Goal: Task Accomplishment & Management: Manage account settings

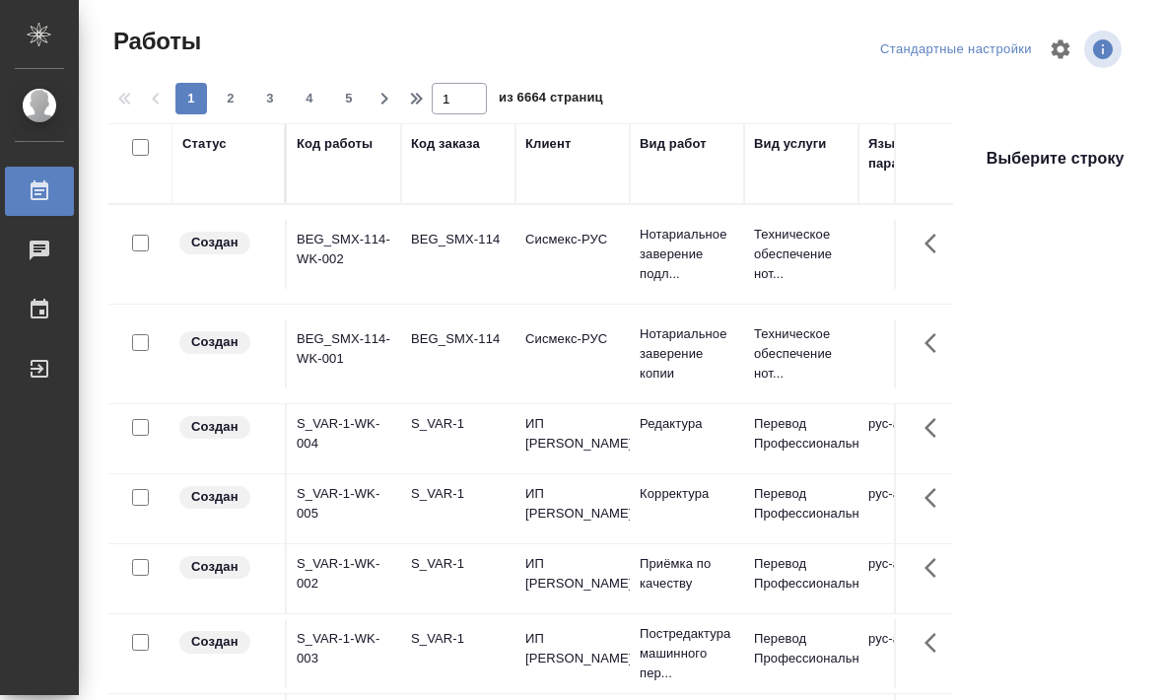
click at [575, 46] on icon "button" at bounding box center [1060, 48] width 19 height 19
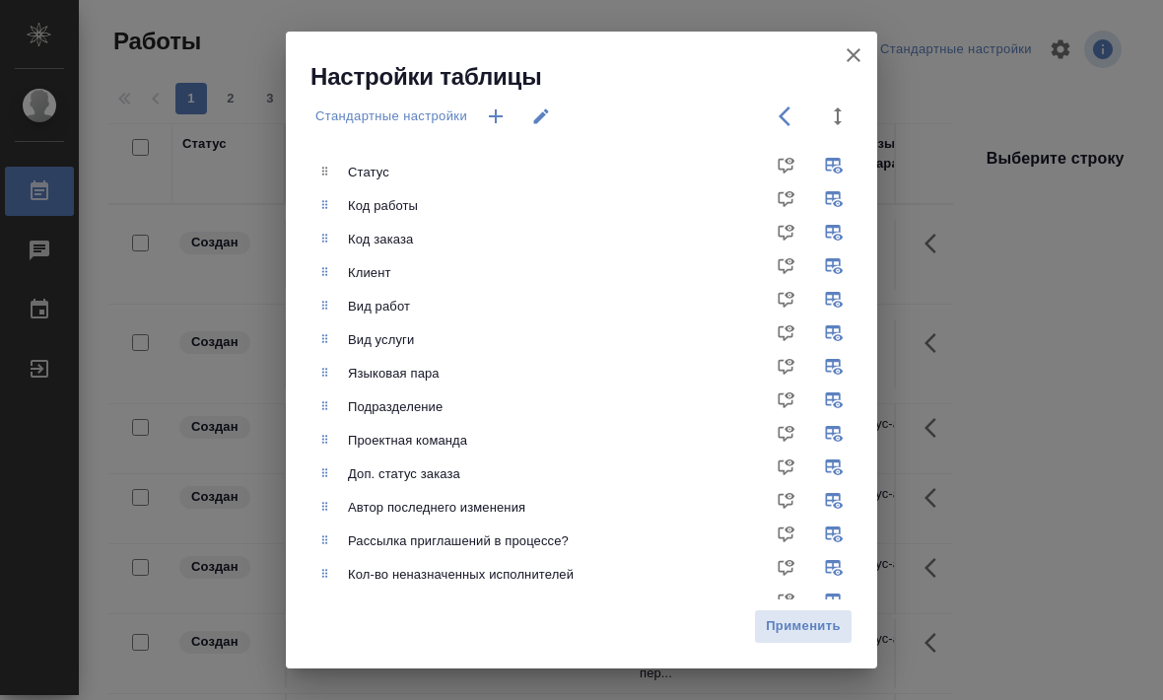
click at [575, 332] on input "checkbox" at bounding box center [837, 339] width 47 height 47
checkbox input "false"
click at [575, 428] on input "checkbox" at bounding box center [837, 440] width 47 height 47
checkbox input "false"
click at [575, 471] on input "checkbox" at bounding box center [837, 473] width 47 height 47
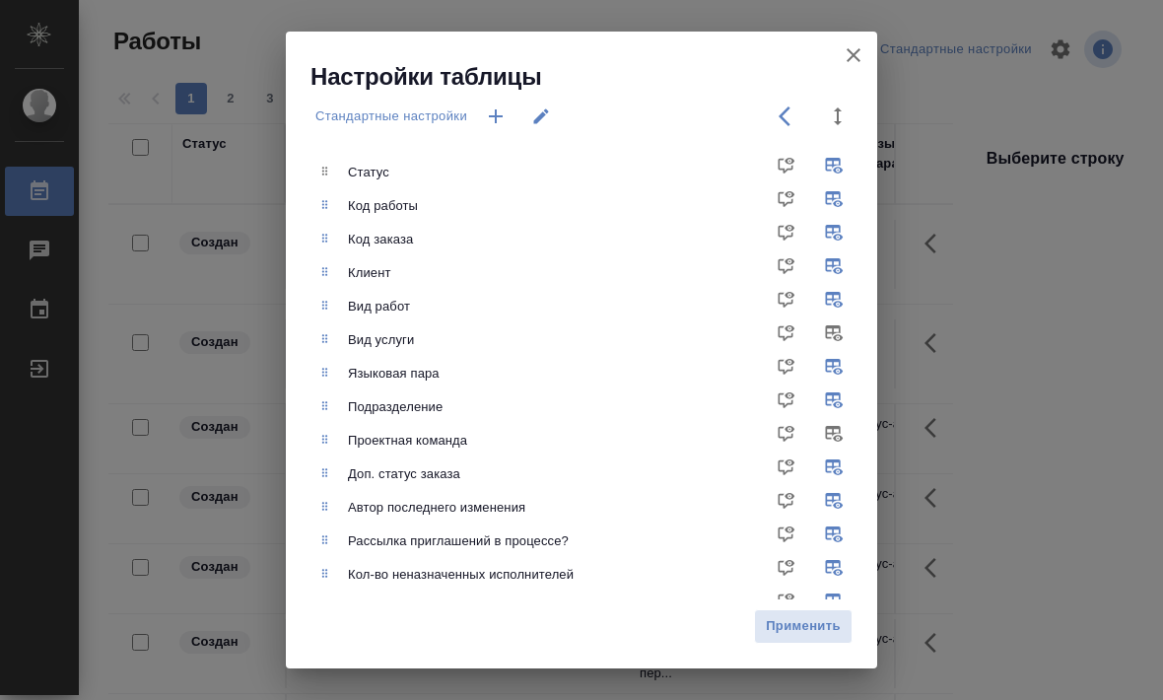
checkbox input "false"
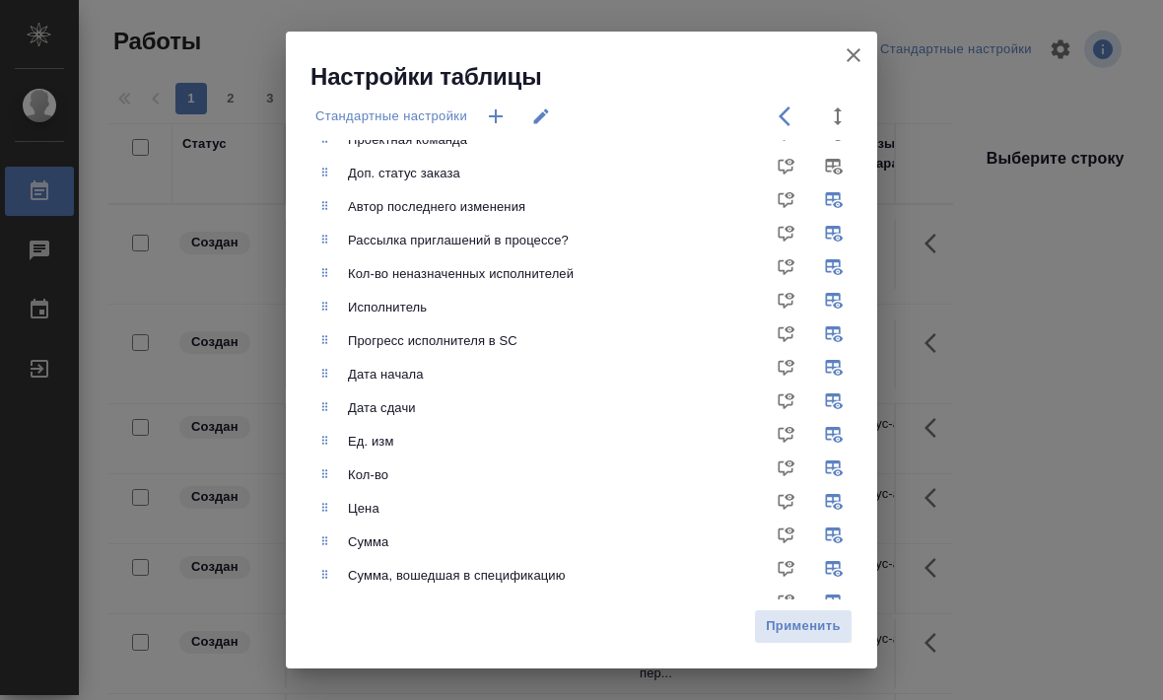
scroll to position [337, 0]
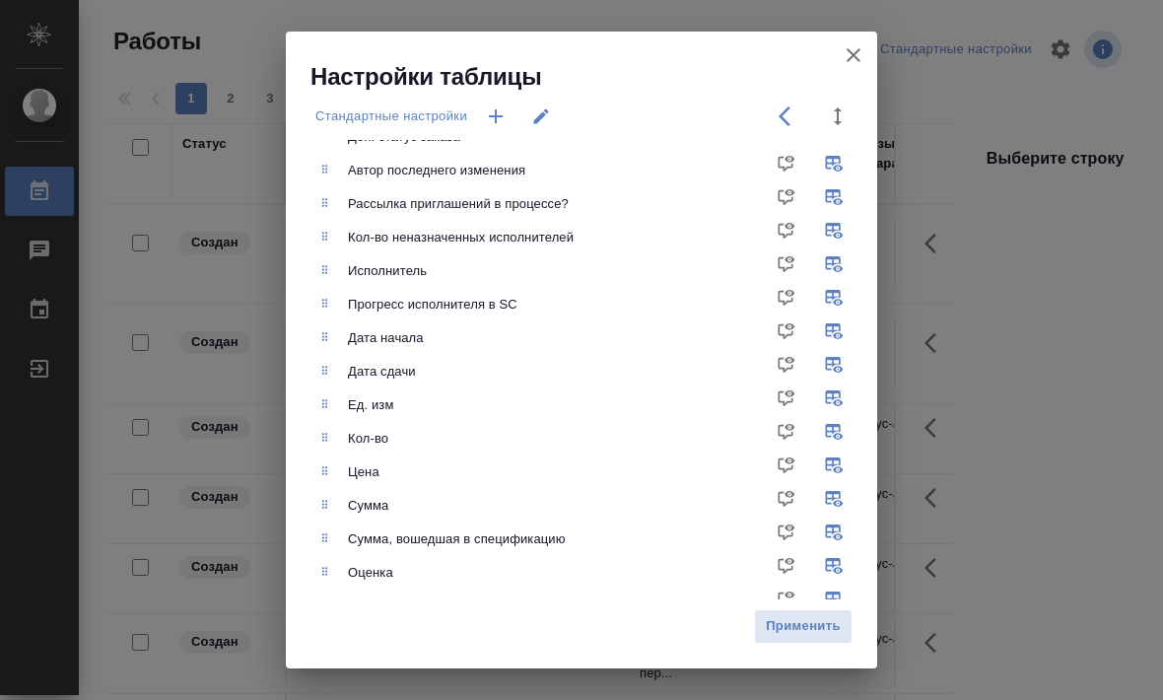
click at [575, 197] on input "checkbox" at bounding box center [837, 203] width 47 height 47
checkbox input "false"
click at [575, 234] on input "checkbox" at bounding box center [837, 237] width 47 height 47
checkbox input "false"
click at [575, 300] on input "checkbox" at bounding box center [837, 304] width 47 height 47
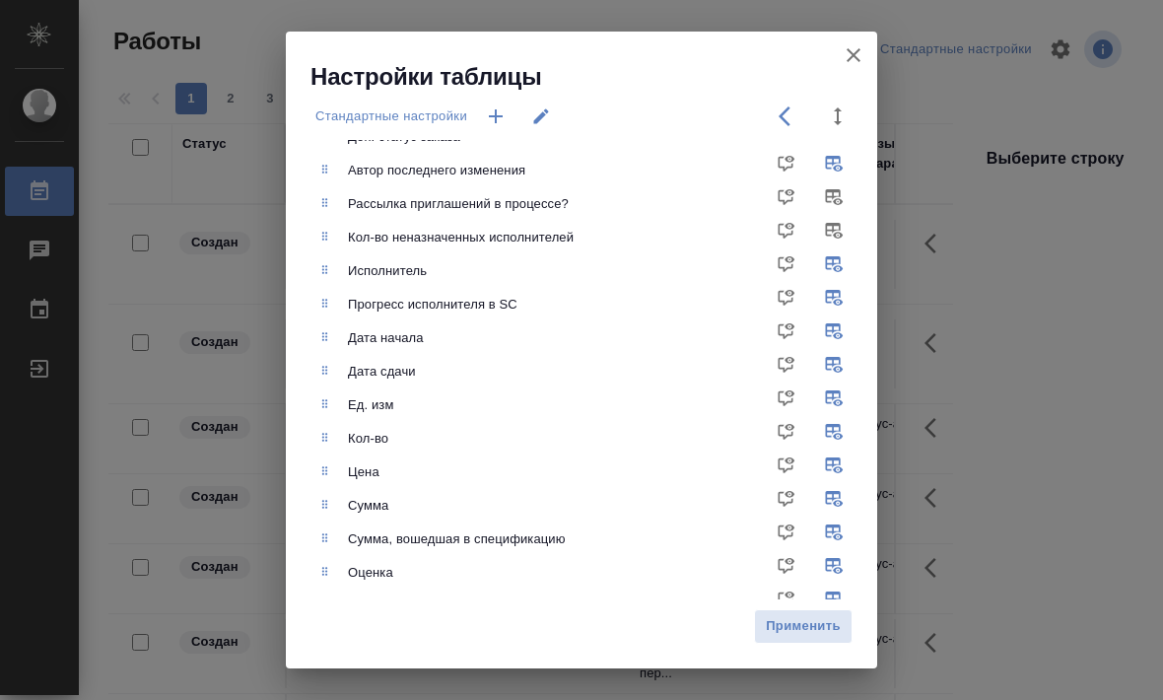
checkbox input "false"
click at [575, 625] on span "Применить" at bounding box center [803, 626] width 77 height 23
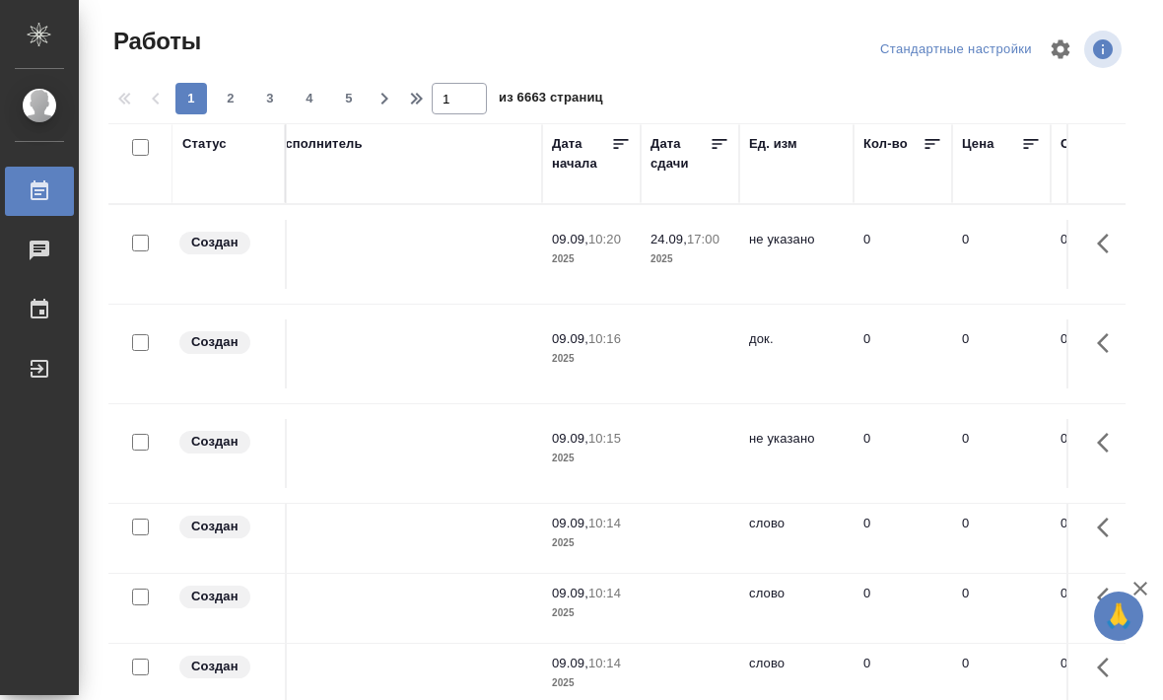
scroll to position [0, 824]
click at [707, 141] on icon at bounding box center [716, 144] width 20 height 20
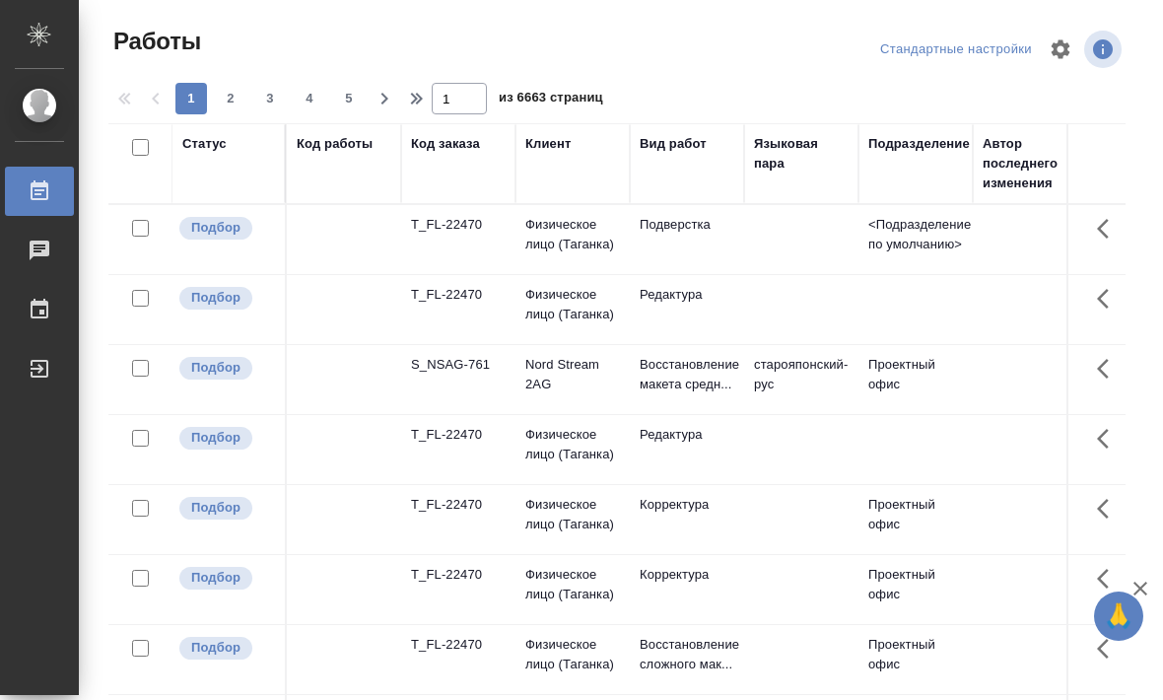
scroll to position [0, 0]
click at [245, 169] on div "Статус" at bounding box center [228, 163] width 93 height 59
click at [236, 162] on div "Статус" at bounding box center [228, 163] width 93 height 59
click at [198, 150] on div "Статус" at bounding box center [204, 144] width 44 height 20
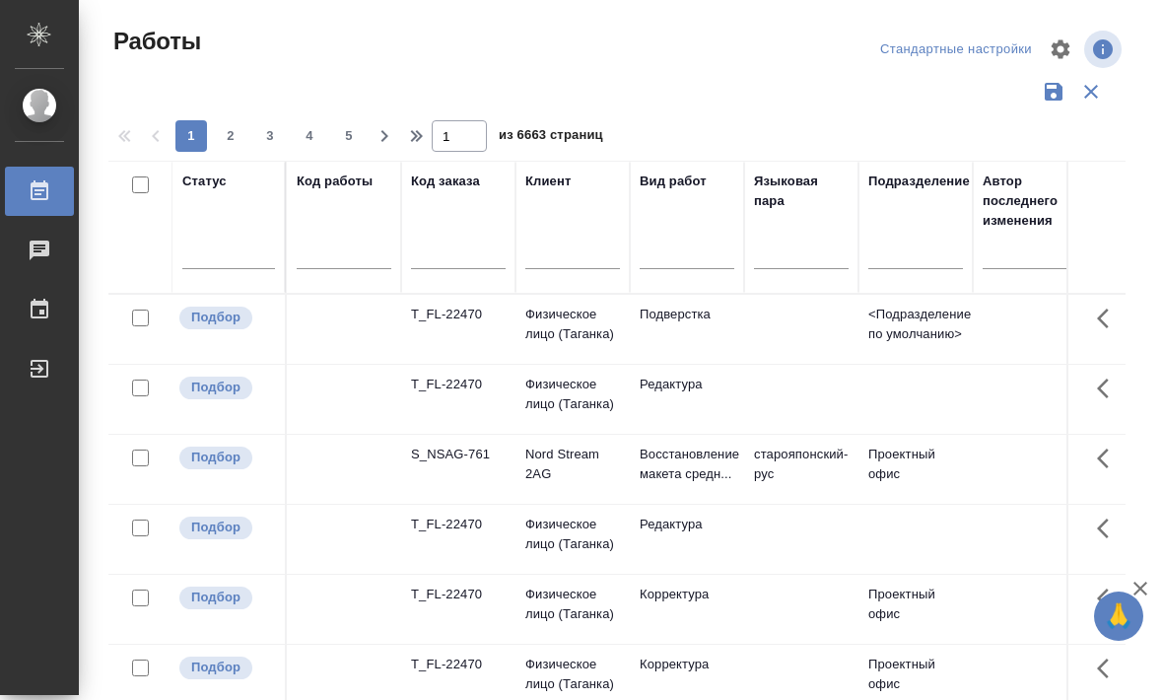
click at [256, 188] on div "Статус" at bounding box center [228, 181] width 93 height 20
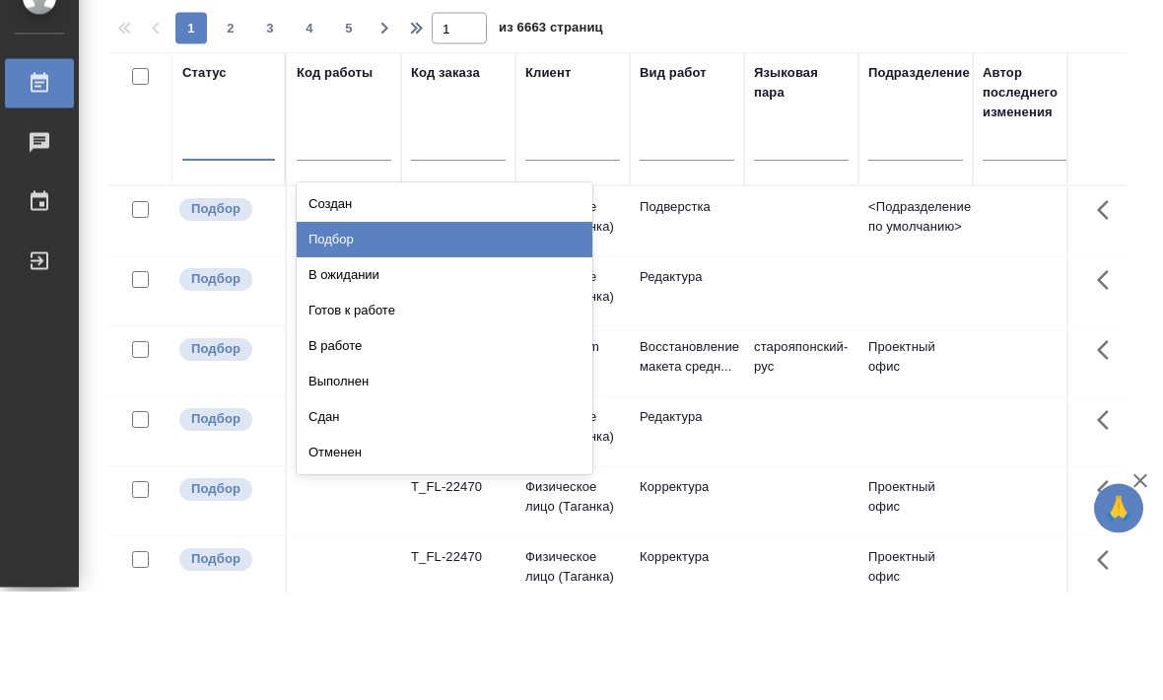
click at [350, 330] on div "Подбор" at bounding box center [445, 347] width 296 height 35
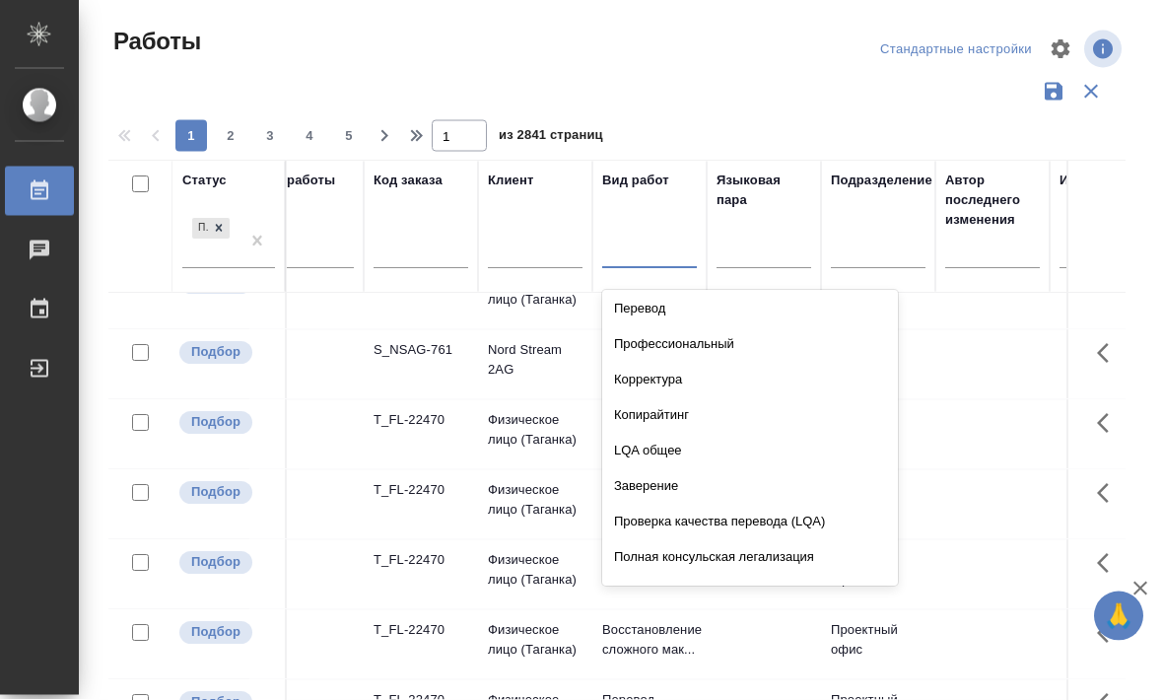
scroll to position [74, 0]
click at [695, 292] on div "Перевод" at bounding box center [750, 309] width 296 height 35
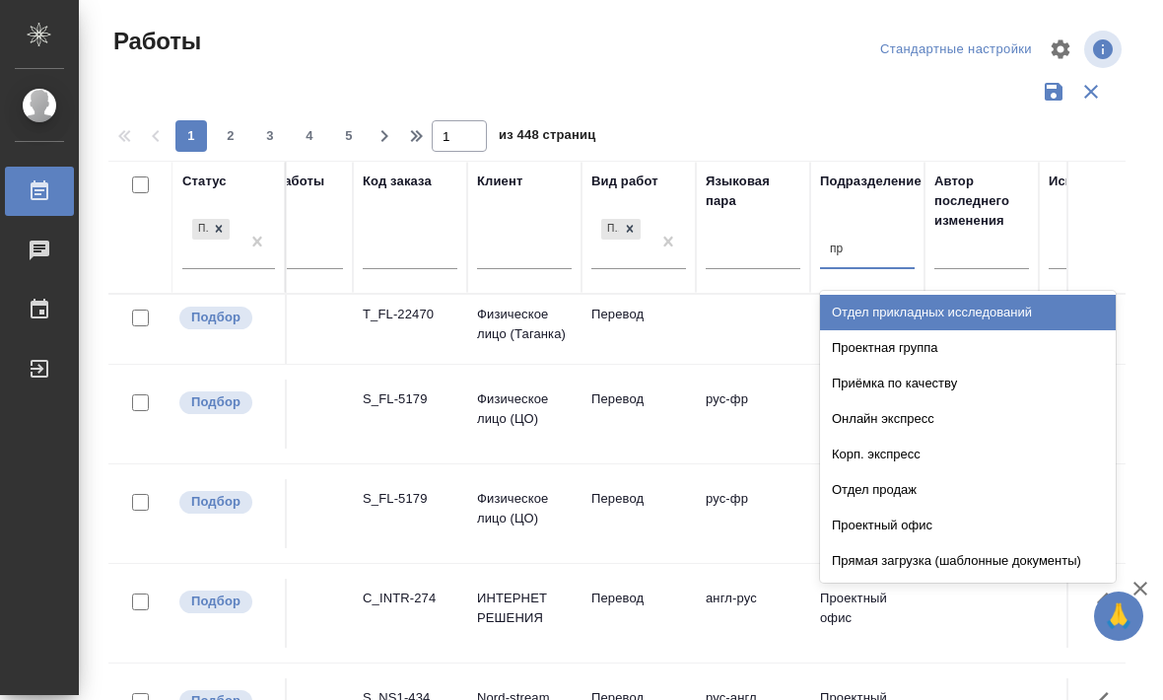
scroll to position [0, 0]
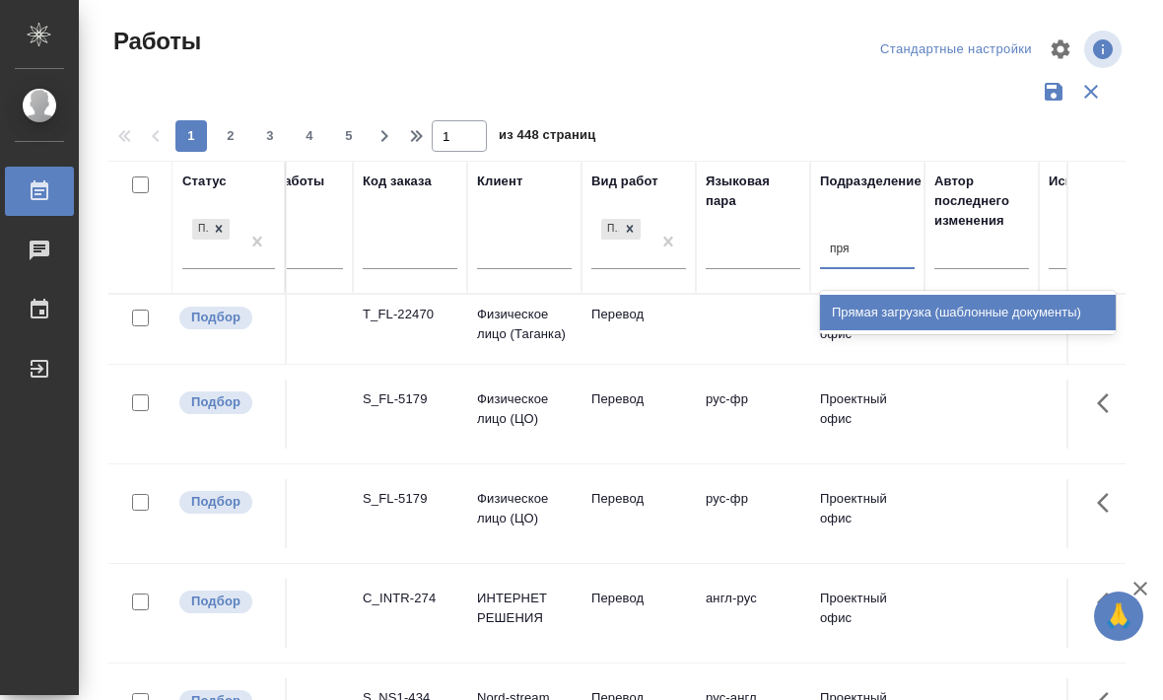
click at [902, 295] on div "Прямая загрузка (шаблонные документы)" at bounding box center [968, 312] width 296 height 35
type input "пря"
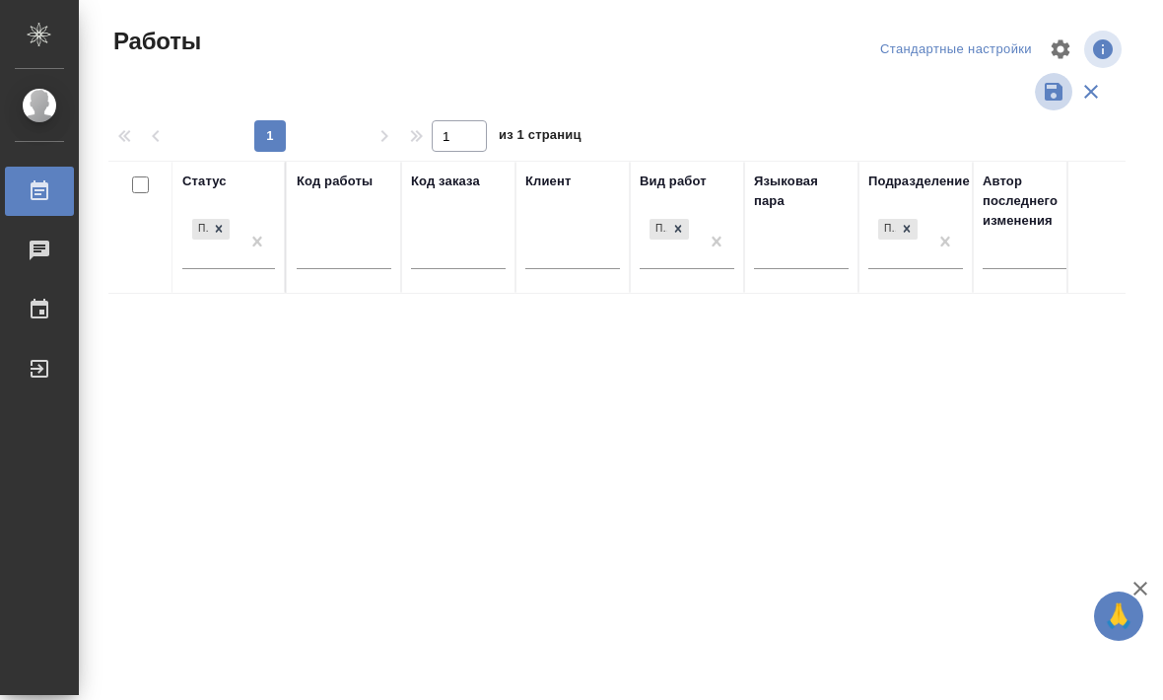
click at [1049, 83] on icon "button" at bounding box center [1053, 92] width 18 height 18
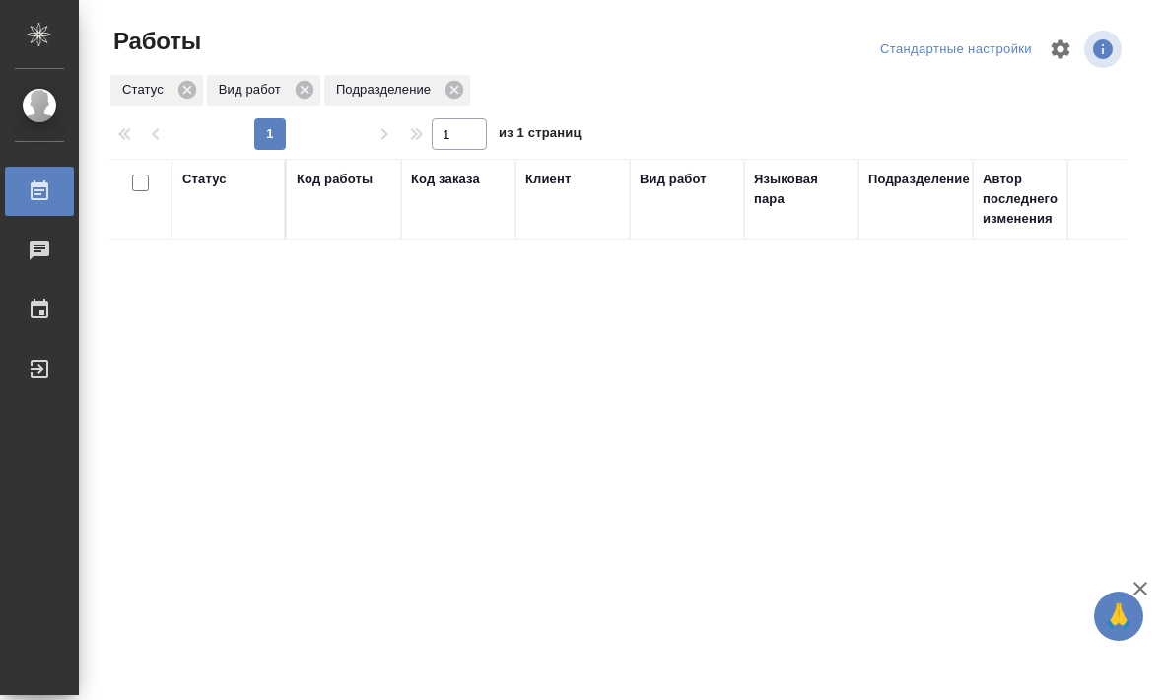
click at [229, 208] on div "Статус" at bounding box center [228, 198] width 93 height 59
click at [234, 208] on div "Статус" at bounding box center [228, 198] width 93 height 59
click at [223, 199] on div "Статус" at bounding box center [228, 198] width 93 height 59
click at [220, 222] on div "Статус" at bounding box center [228, 198] width 93 height 59
click at [221, 215] on div "Статус" at bounding box center [228, 198] width 93 height 59
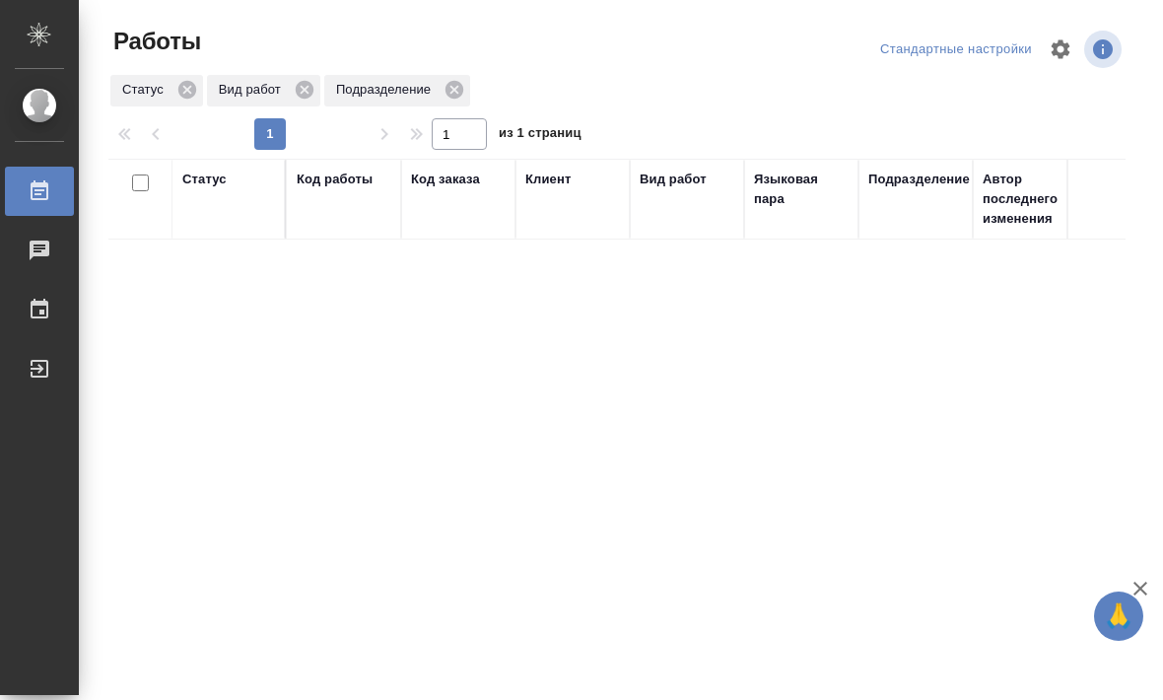
click at [189, 203] on div "Статус" at bounding box center [228, 198] width 93 height 59
click at [236, 212] on div "Статус" at bounding box center [228, 198] width 93 height 59
click at [219, 180] on div "Статус" at bounding box center [204, 179] width 44 height 20
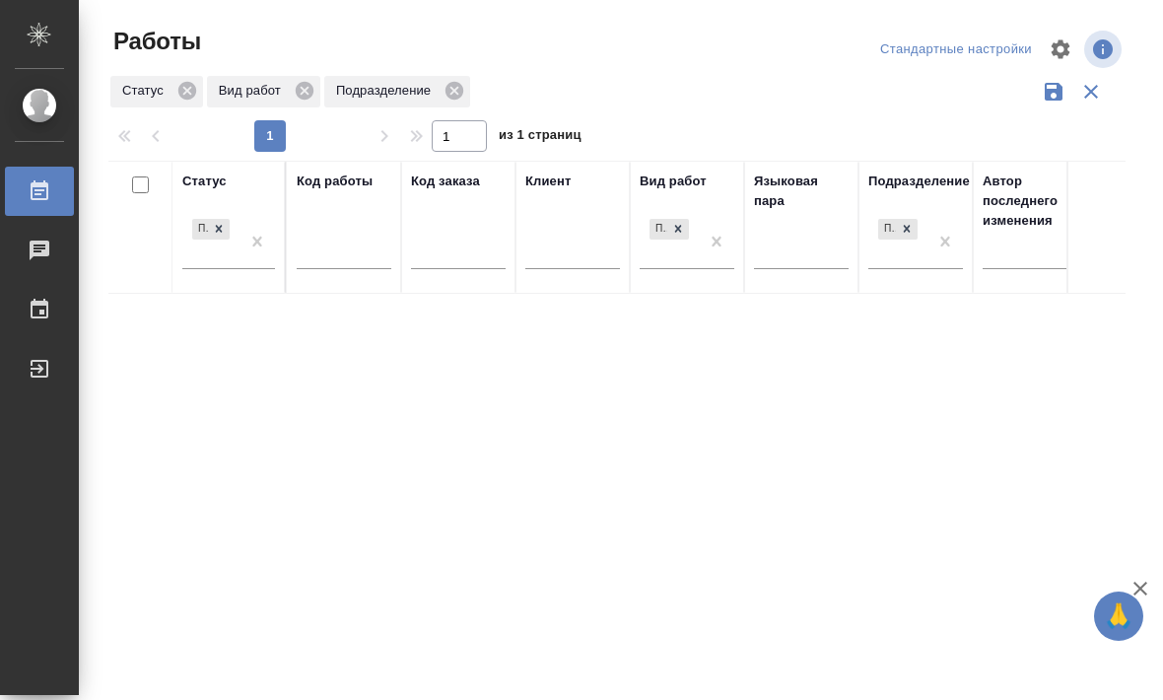
click at [1057, 52] on icon "button" at bounding box center [1060, 48] width 19 height 19
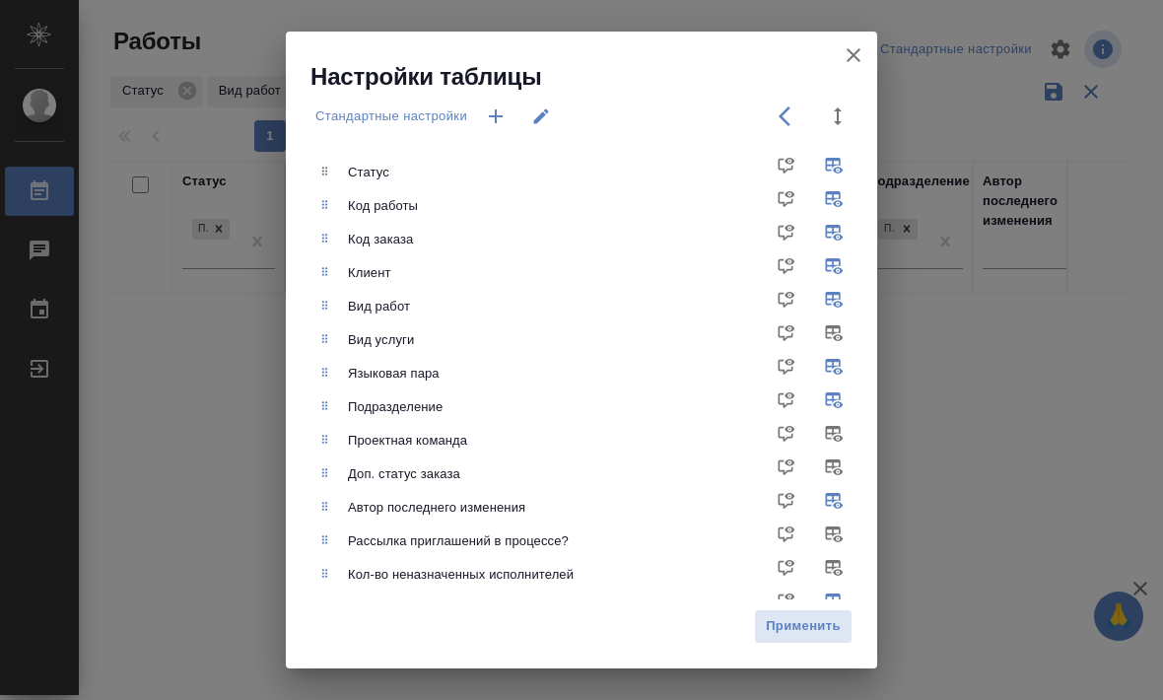
click at [496, 113] on icon "button" at bounding box center [496, 116] width 24 height 24
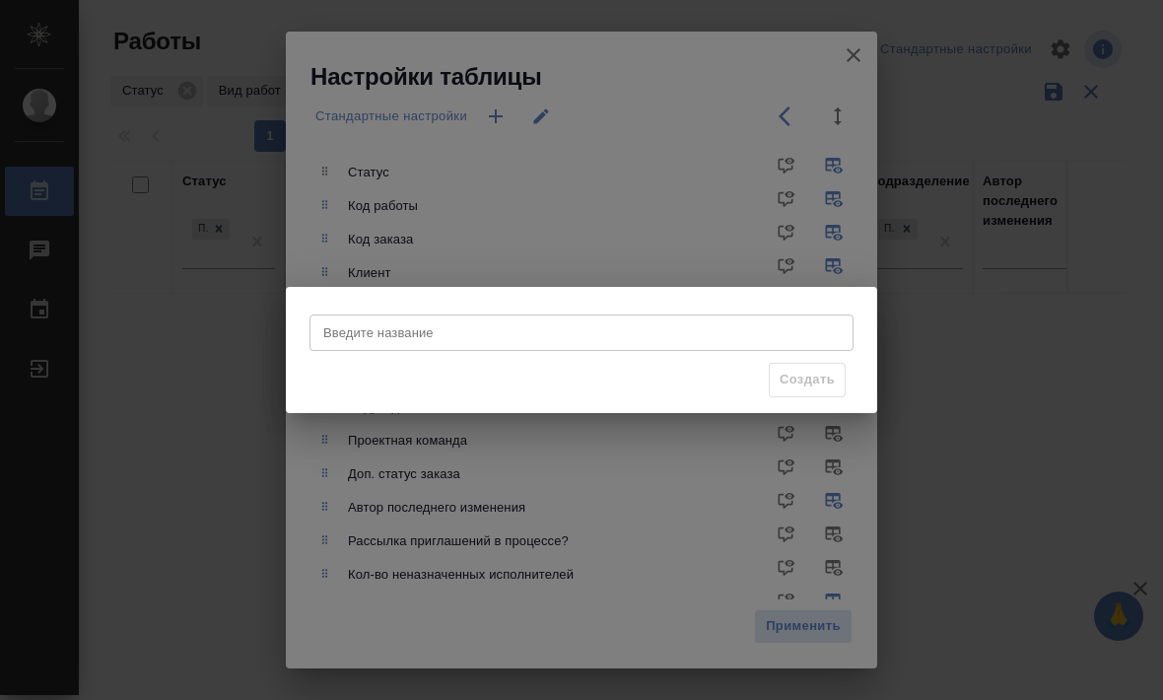
click at [505, 336] on input "Введите название" at bounding box center [581, 331] width 544 height 35
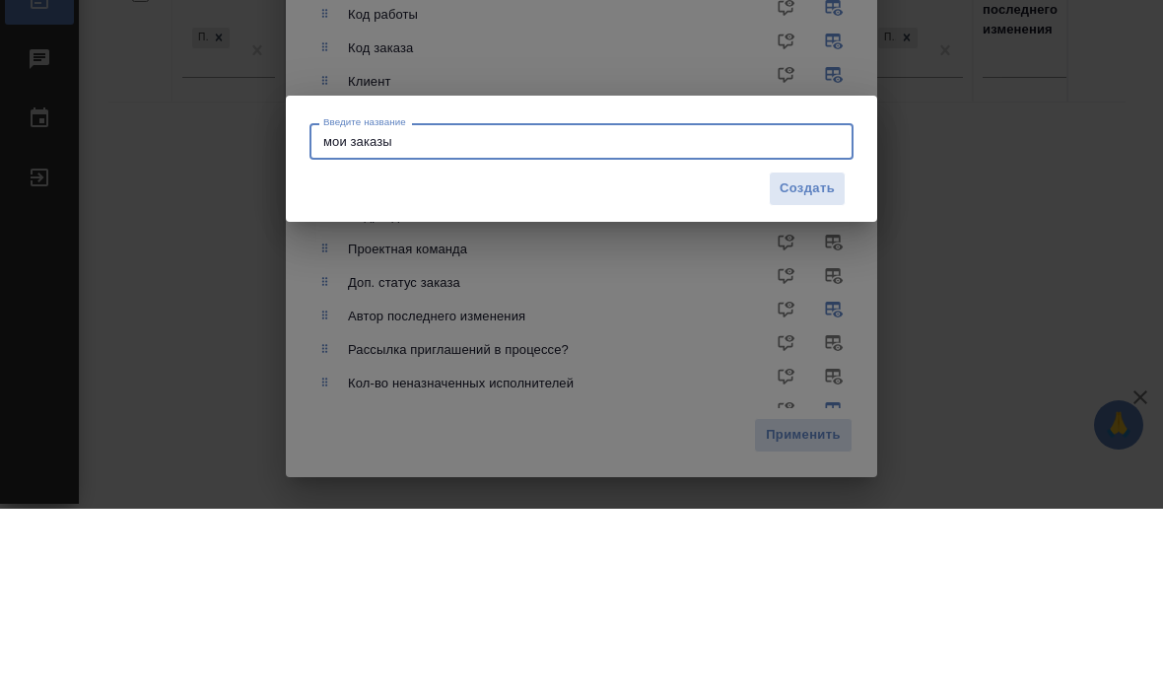
type input "мои заказы"
click at [824, 368] on span "Создать" at bounding box center [806, 379] width 55 height 23
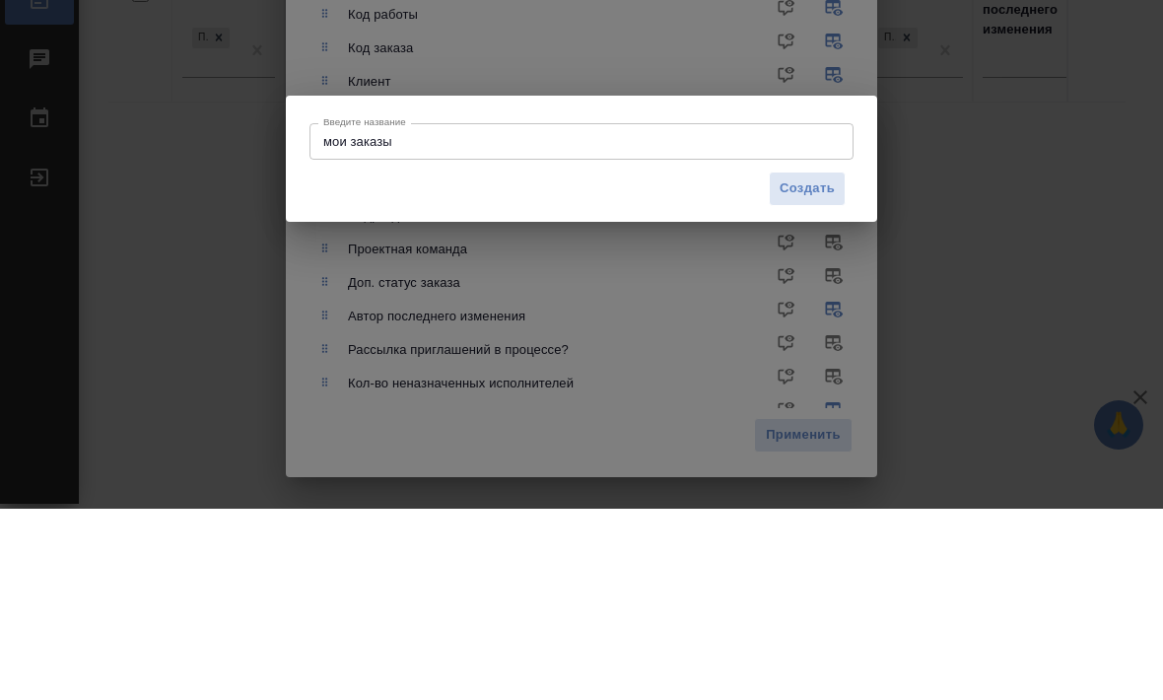
scroll to position [65, 0]
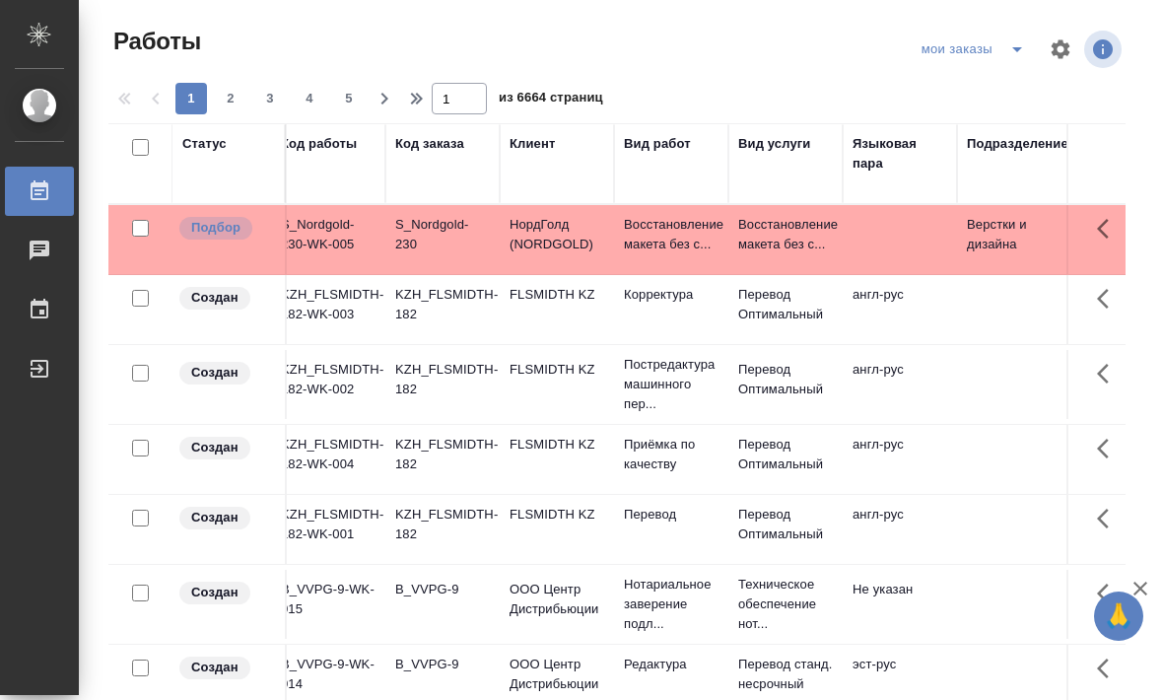
scroll to position [0, 16]
click at [1071, 47] on icon "button" at bounding box center [1060, 49] width 24 height 24
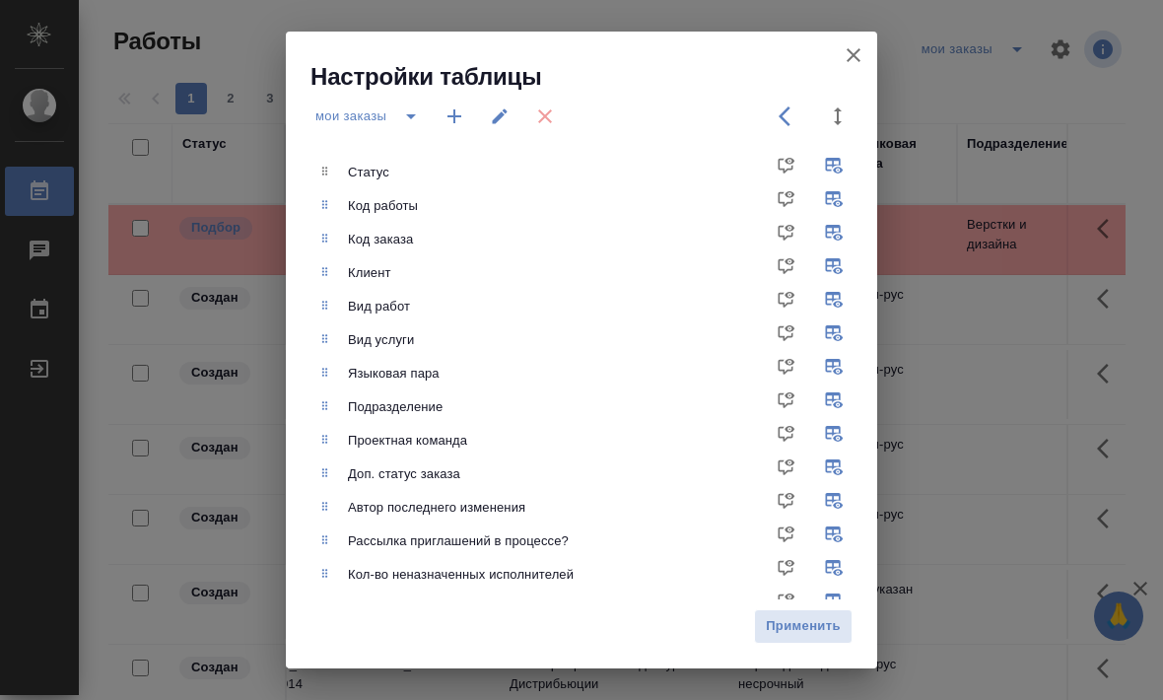
click at [839, 430] on input "checkbox" at bounding box center [837, 440] width 47 height 47
checkbox input "false"
click at [841, 471] on input "checkbox" at bounding box center [837, 473] width 47 height 47
checkbox input "false"
click at [834, 536] on input "checkbox" at bounding box center [837, 540] width 47 height 47
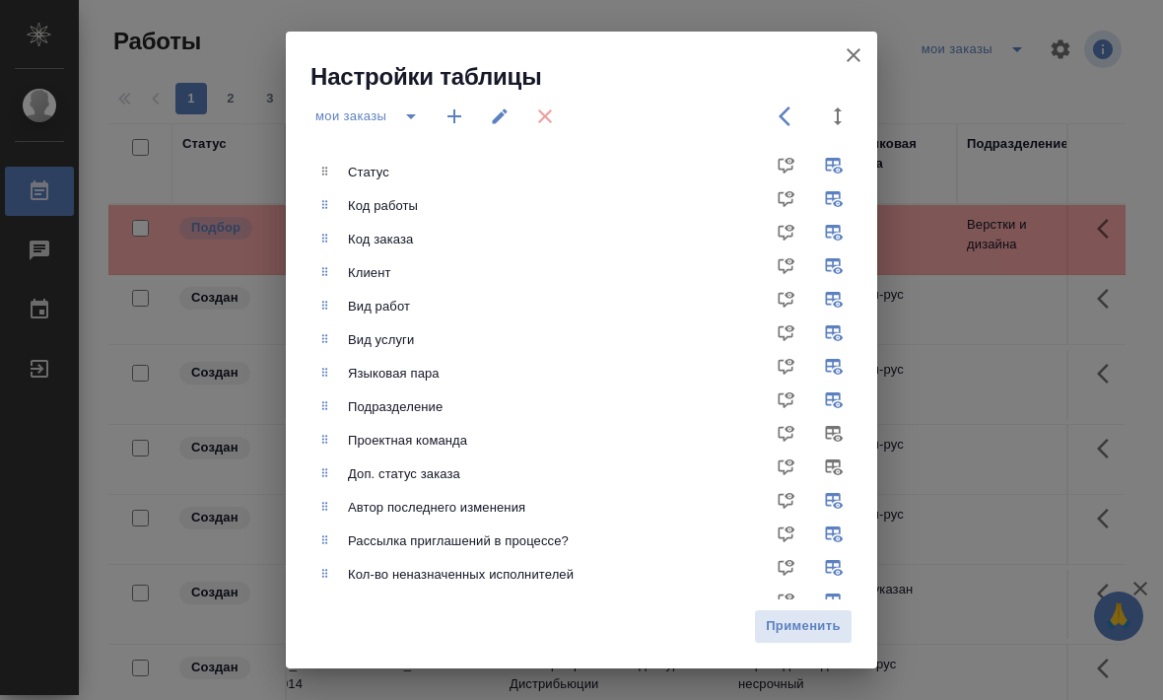
checkbox input "false"
click at [829, 569] on input "checkbox" at bounding box center [837, 574] width 47 height 47
checkbox input "false"
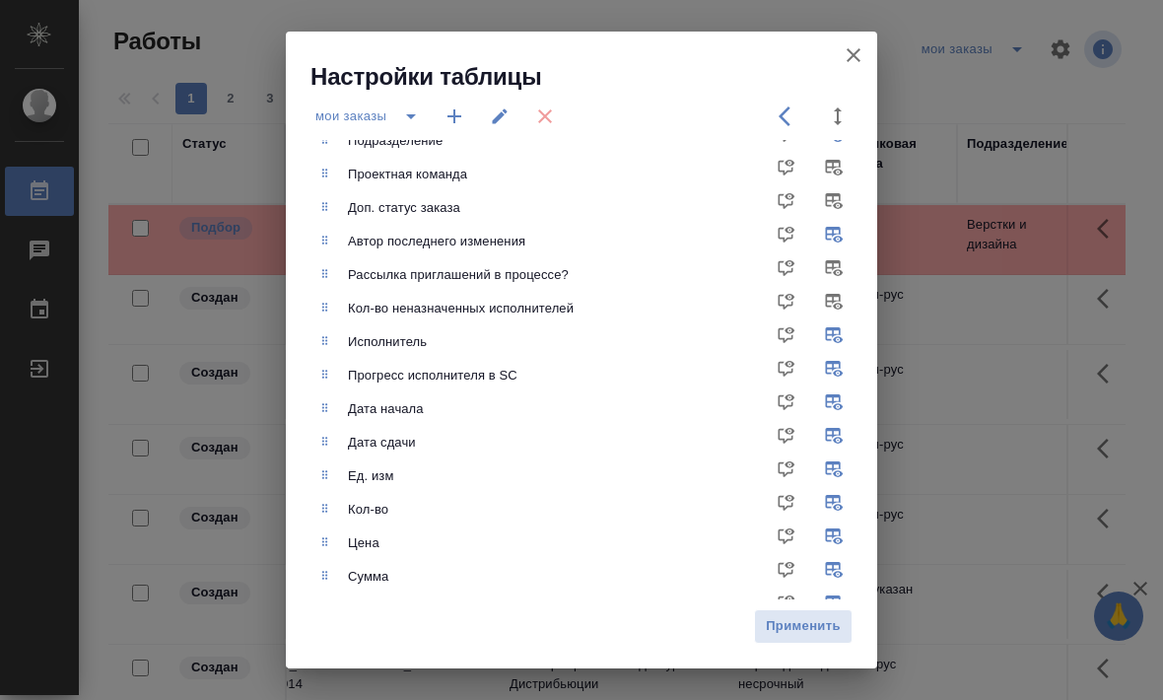
scroll to position [267, 0]
click at [835, 367] on input "checkbox" at bounding box center [837, 374] width 47 height 47
checkbox input "false"
click at [813, 626] on span "Применить" at bounding box center [803, 626] width 77 height 23
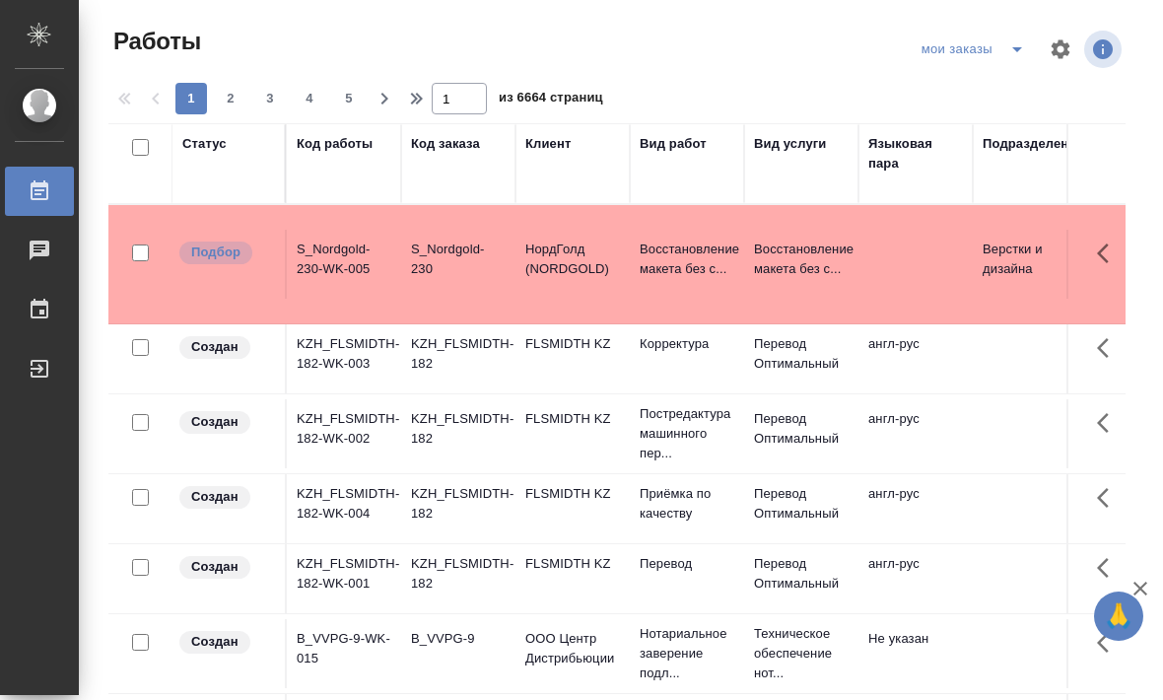
click at [1056, 47] on icon "button" at bounding box center [1060, 48] width 19 height 19
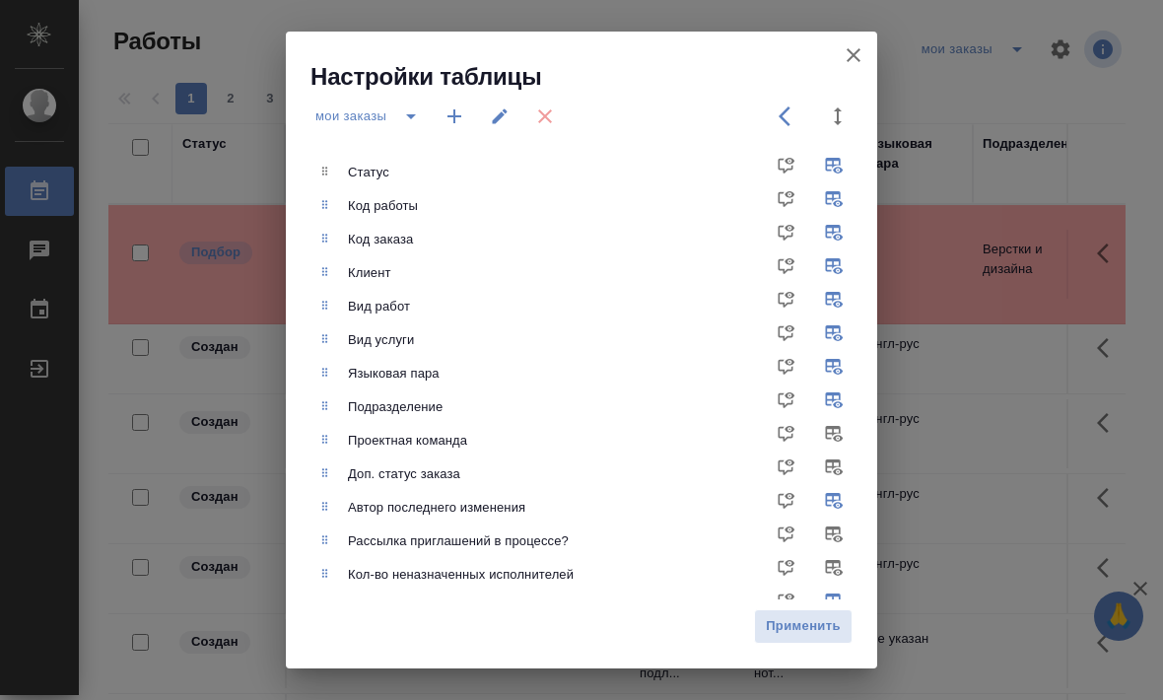
click at [833, 332] on input "checkbox" at bounding box center [837, 339] width 47 height 47
checkbox input "false"
click at [810, 621] on span "Применить" at bounding box center [803, 626] width 77 height 23
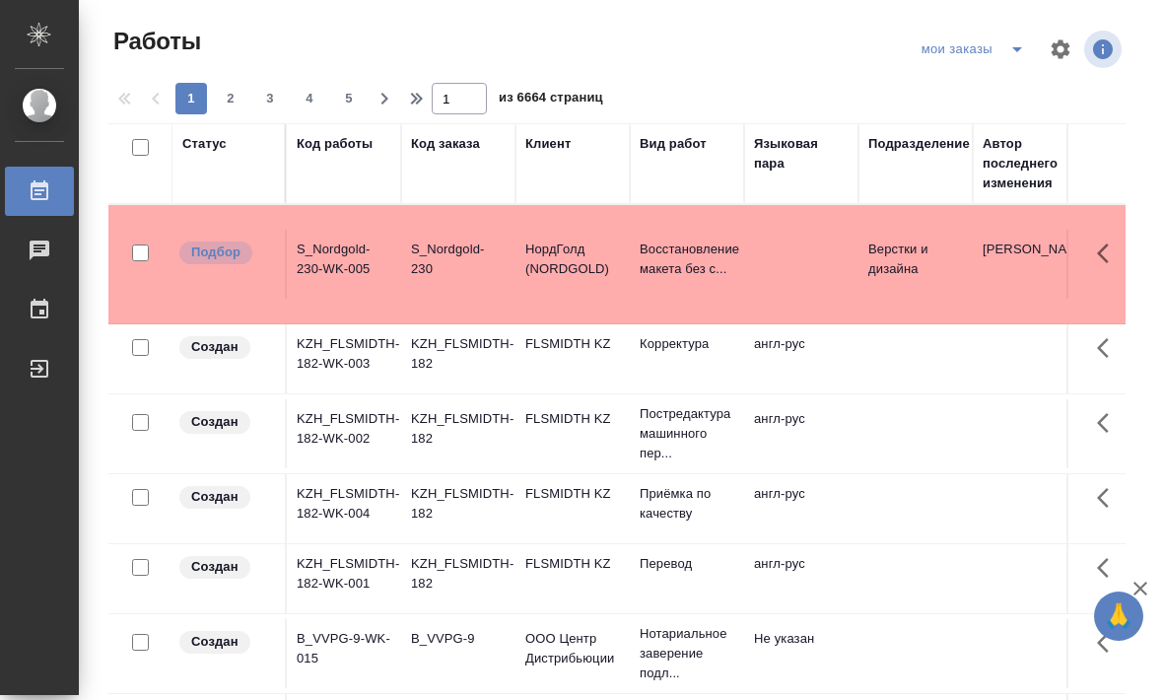
click at [224, 167] on div "Статус" at bounding box center [228, 163] width 93 height 59
click at [218, 160] on div "Статус" at bounding box center [228, 163] width 93 height 59
click at [231, 192] on div "Статус" at bounding box center [228, 163] width 93 height 59
click at [211, 167] on div "Статус" at bounding box center [228, 163] width 93 height 59
click at [217, 153] on div "Статус" at bounding box center [204, 144] width 44 height 20
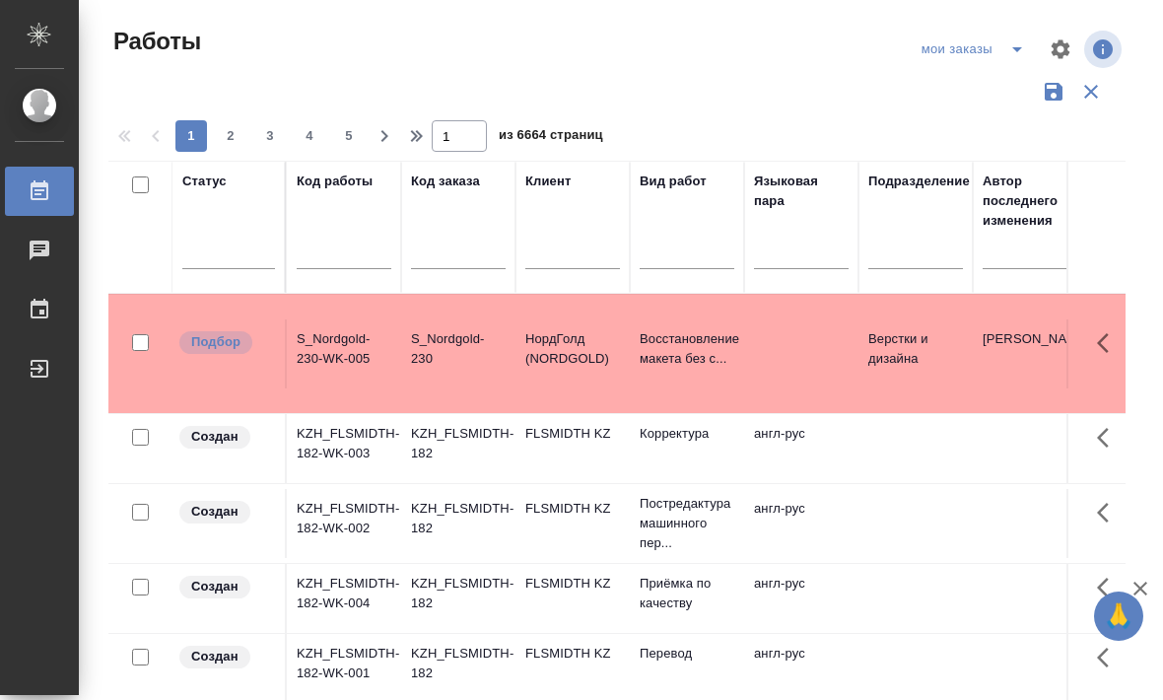
click at [199, 175] on div "Статус" at bounding box center [204, 181] width 44 height 20
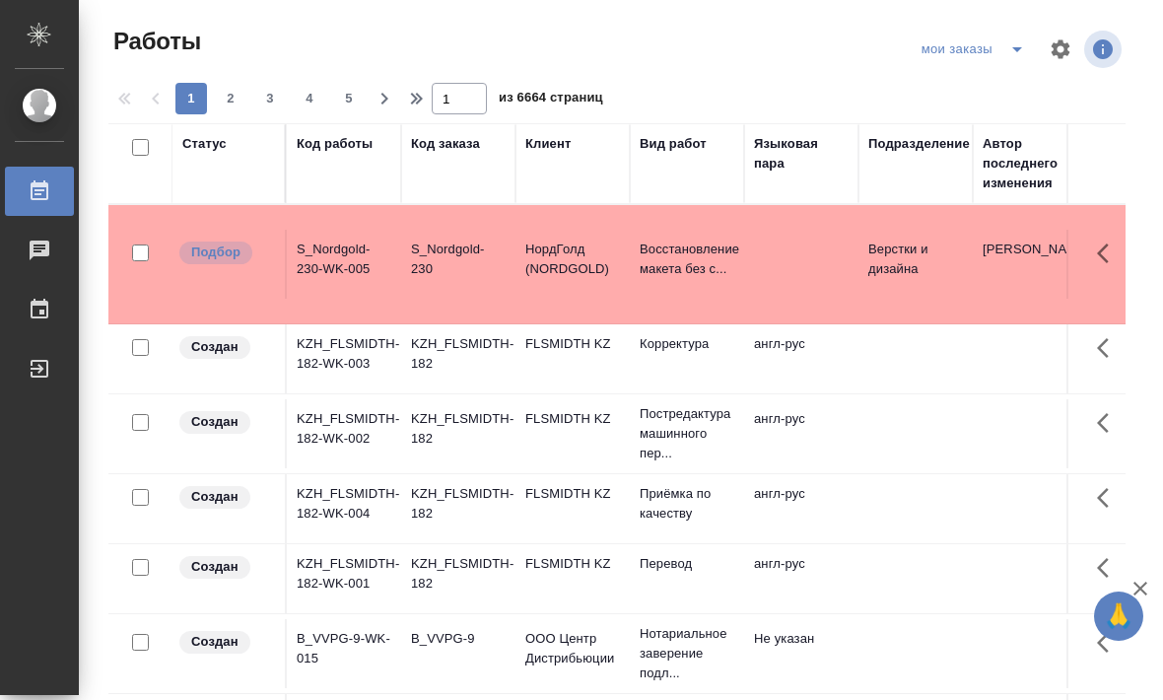
click at [240, 166] on div "Статус" at bounding box center [228, 163] width 93 height 59
click at [211, 148] on div "Статус" at bounding box center [204, 144] width 44 height 20
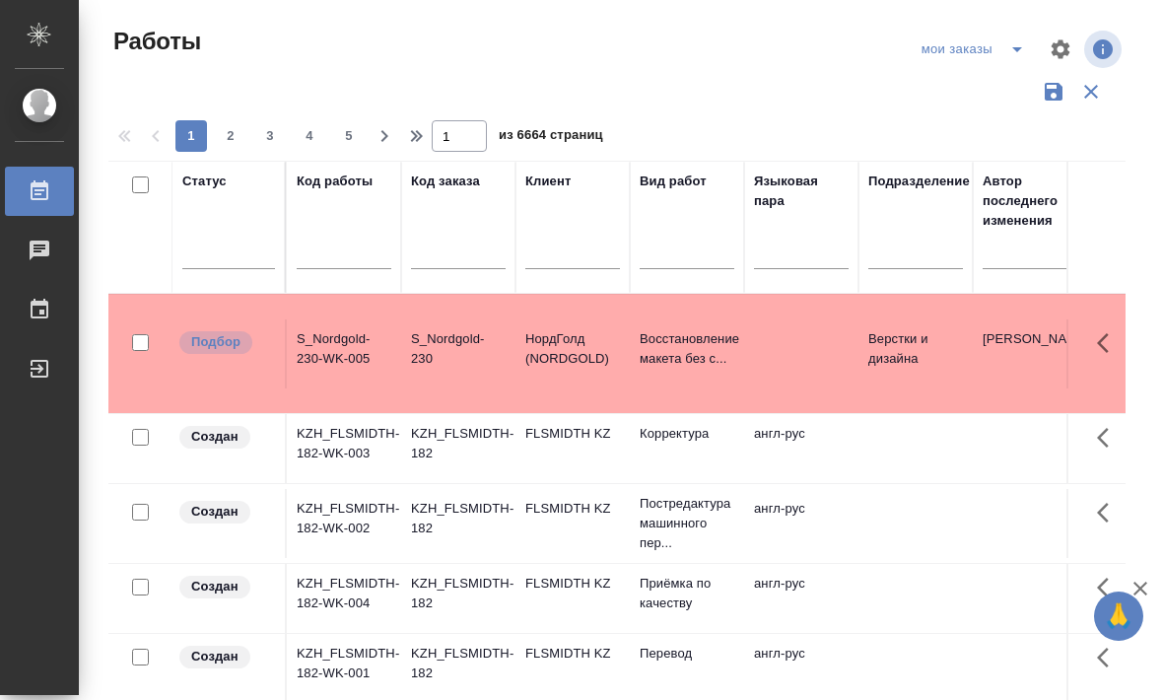
click at [231, 273] on div at bounding box center [228, 257] width 93 height 51
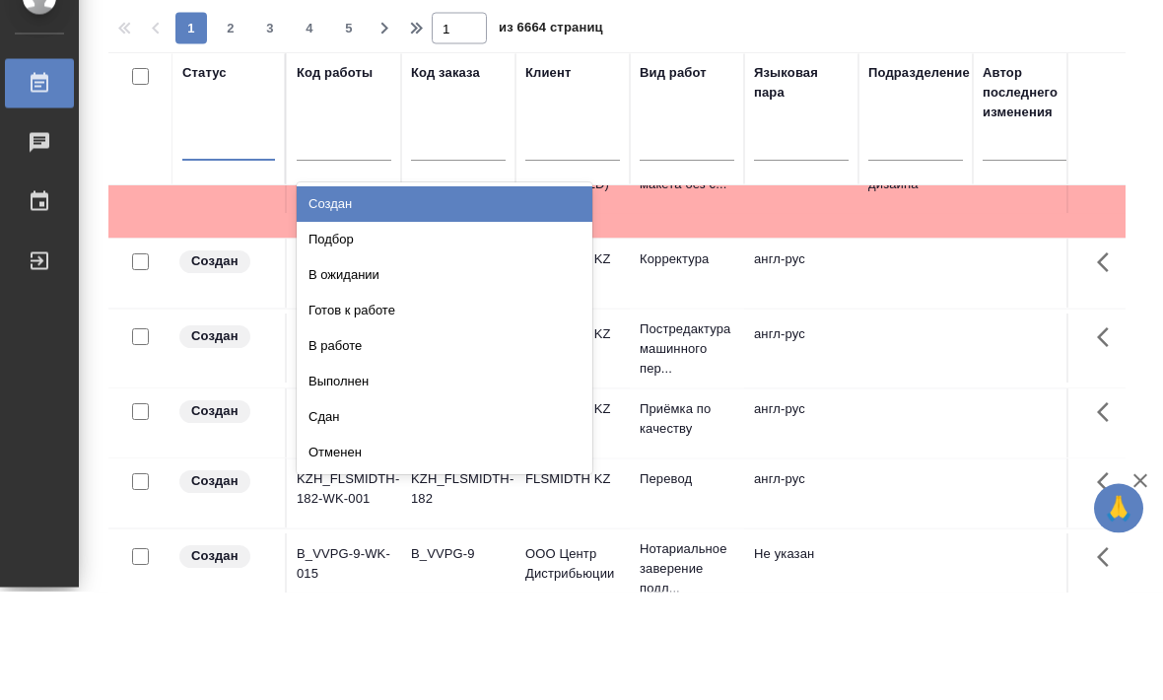
scroll to position [68, 0]
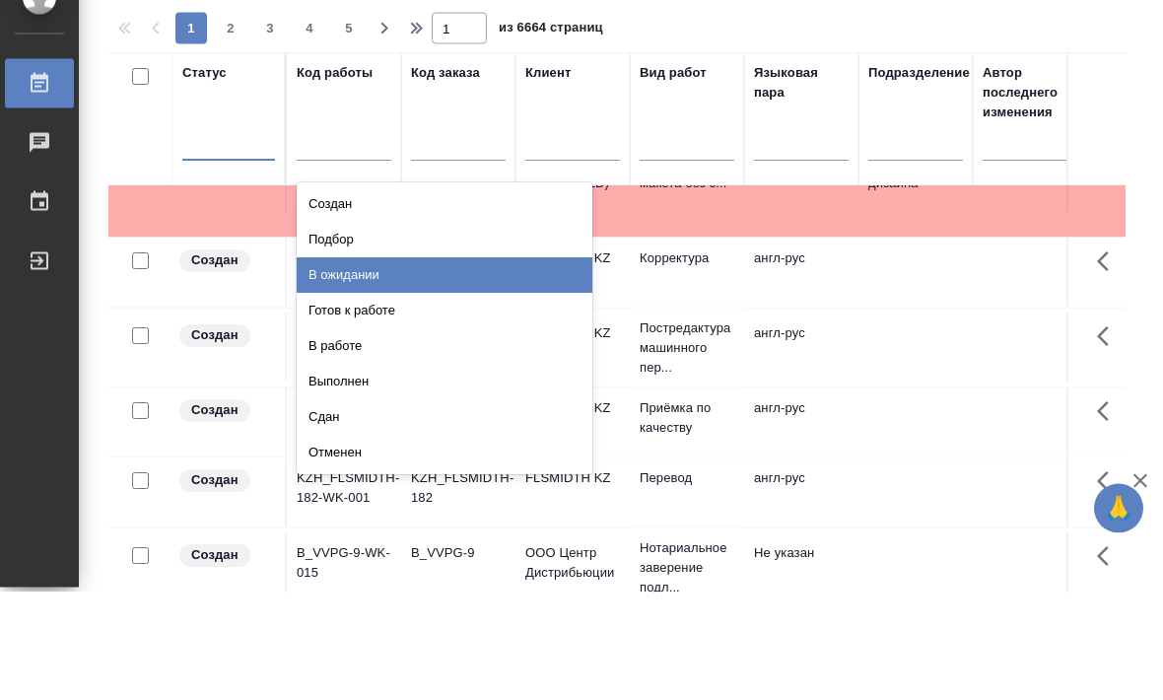
click at [381, 366] on div "В ожидании" at bounding box center [445, 383] width 296 height 35
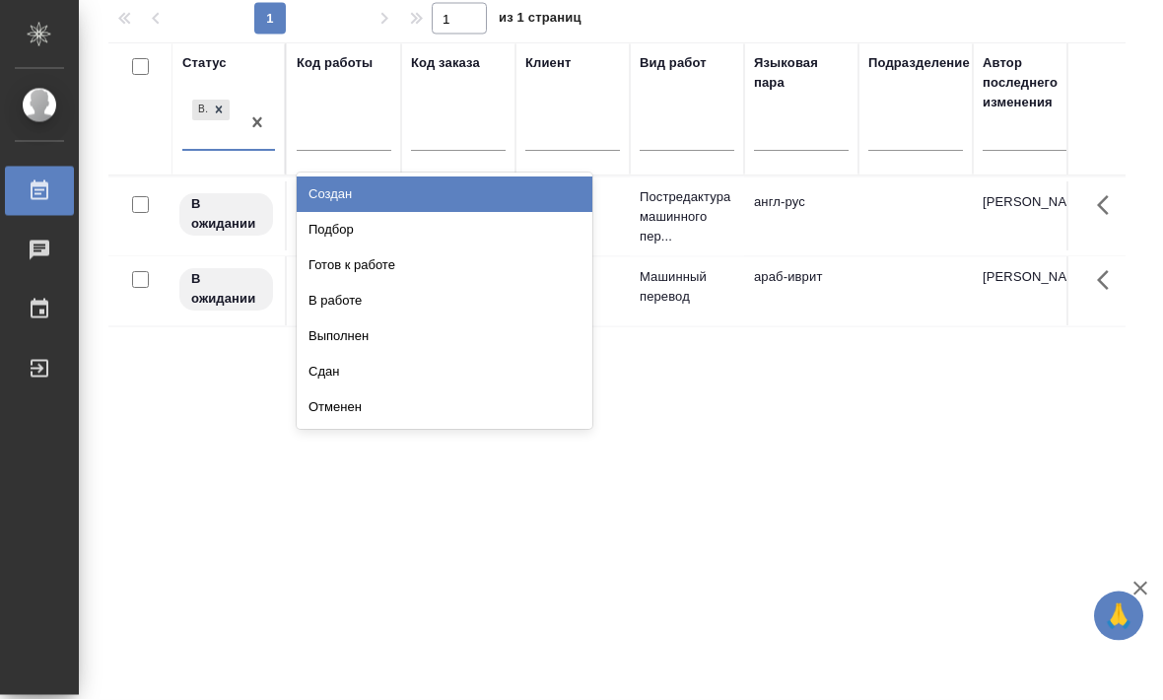
scroll to position [116, 0]
click at [402, 249] on div "Готов к работе" at bounding box center [445, 266] width 296 height 35
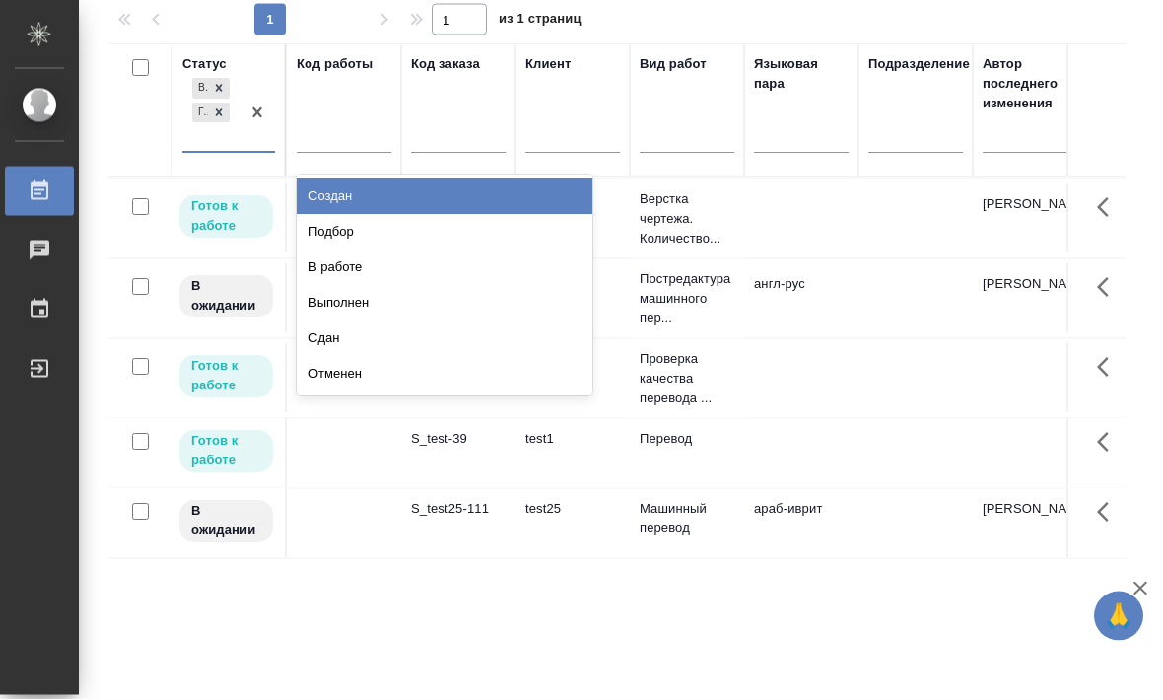
click at [353, 250] on div "В работе" at bounding box center [445, 267] width 296 height 35
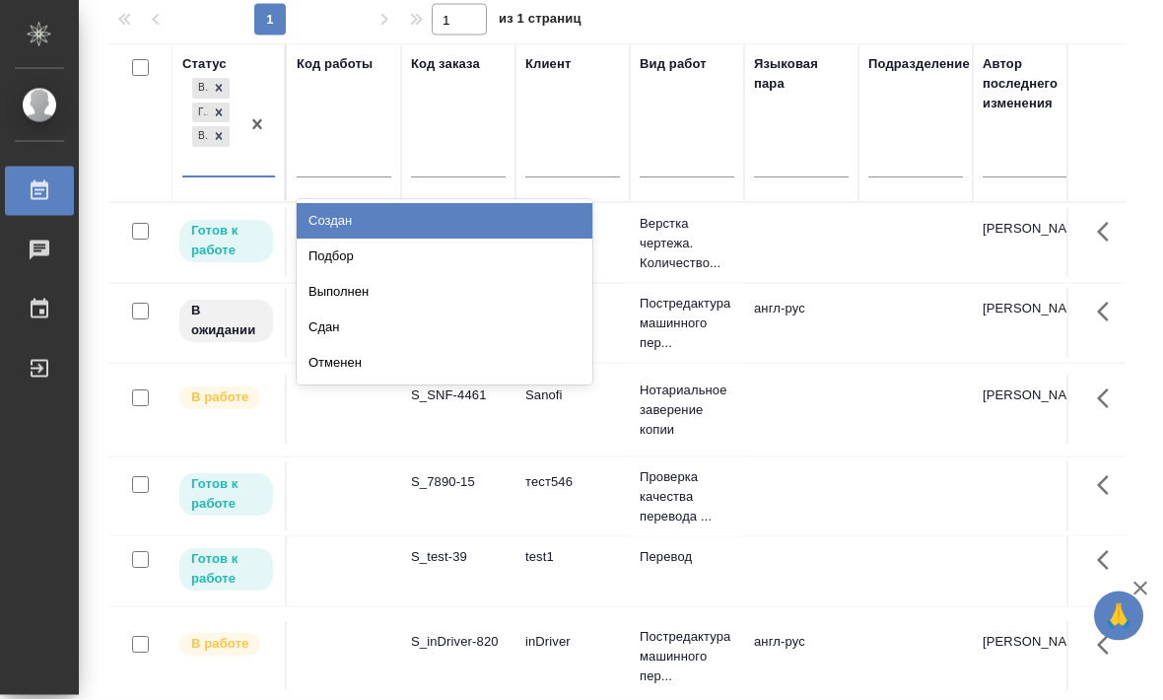
click at [340, 239] on div "Подбор" at bounding box center [445, 256] width 296 height 35
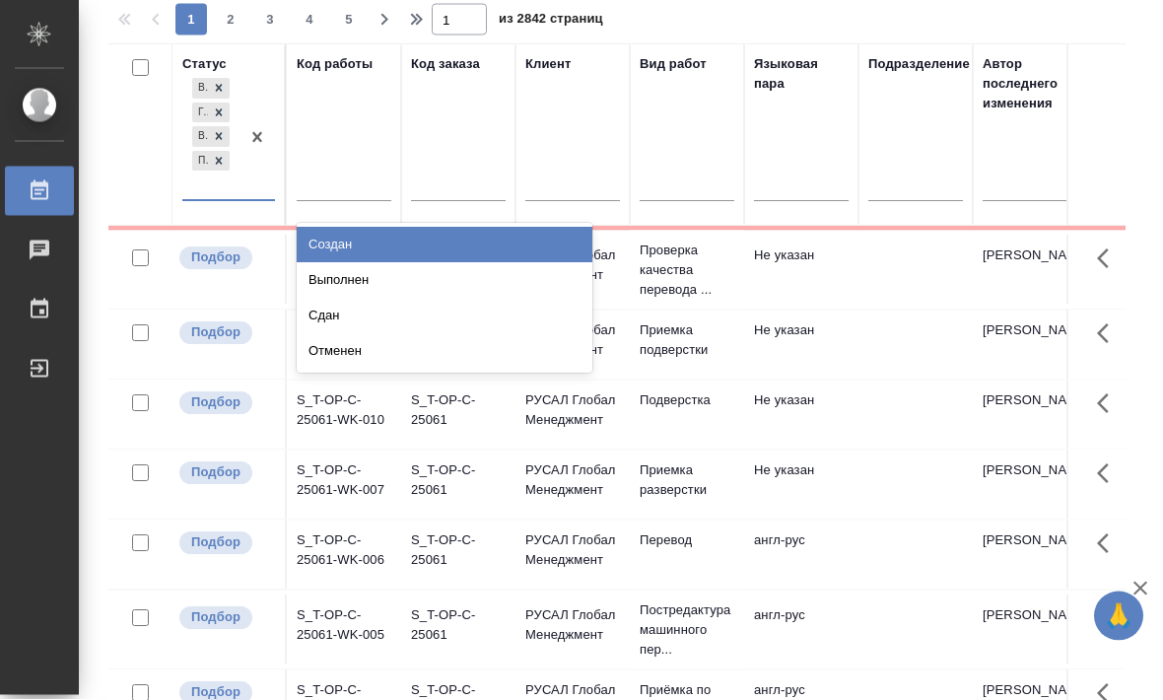
click at [331, 228] on div "Создан" at bounding box center [445, 245] width 296 height 35
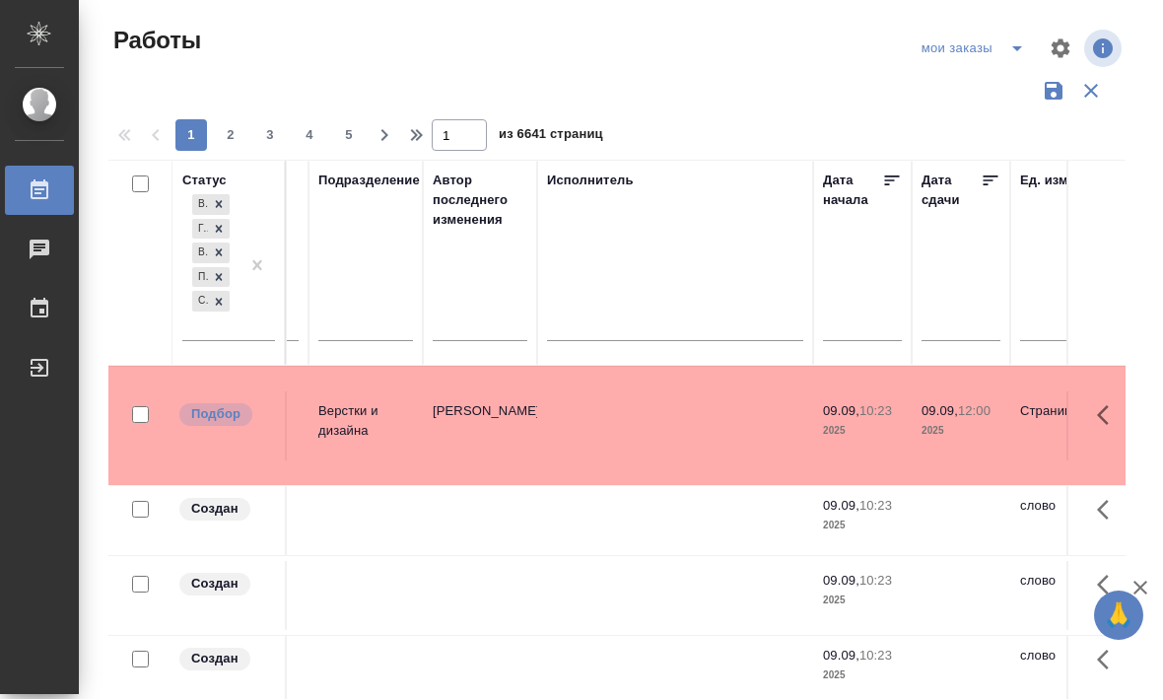
scroll to position [0, 550]
click at [584, 220] on div "Исполнитель" at bounding box center [675, 263] width 256 height 184
click at [585, 223] on div "Исполнитель" at bounding box center [675, 263] width 256 height 184
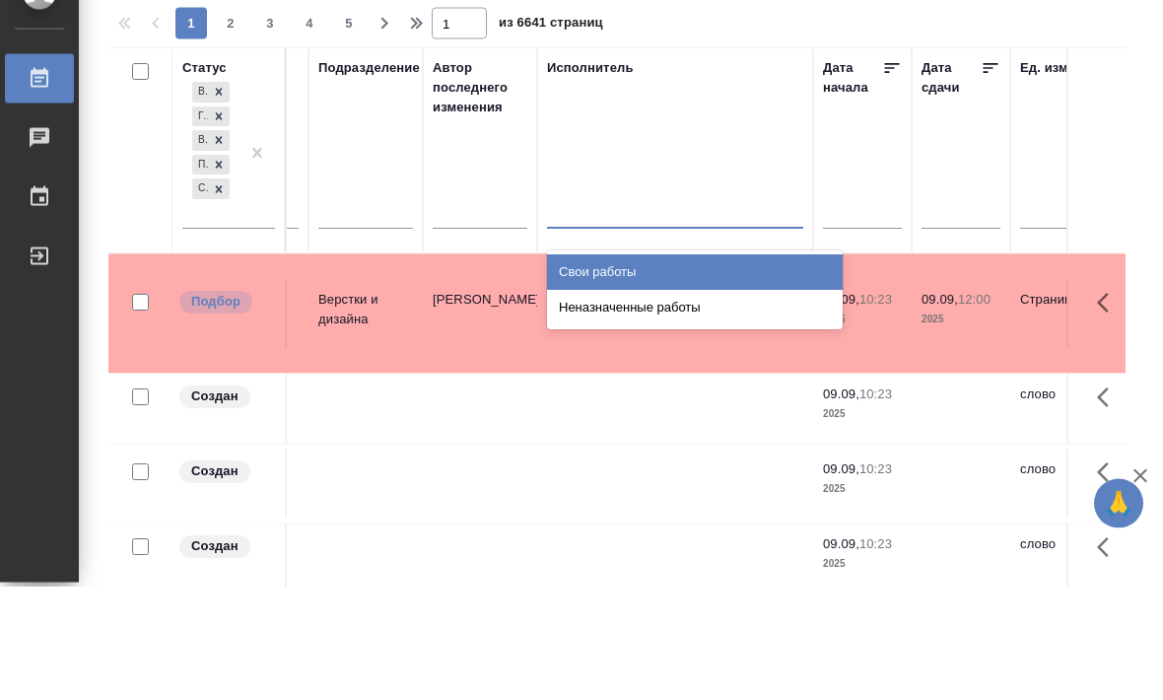
click at [725, 367] on div "Свои работы" at bounding box center [695, 384] width 296 height 35
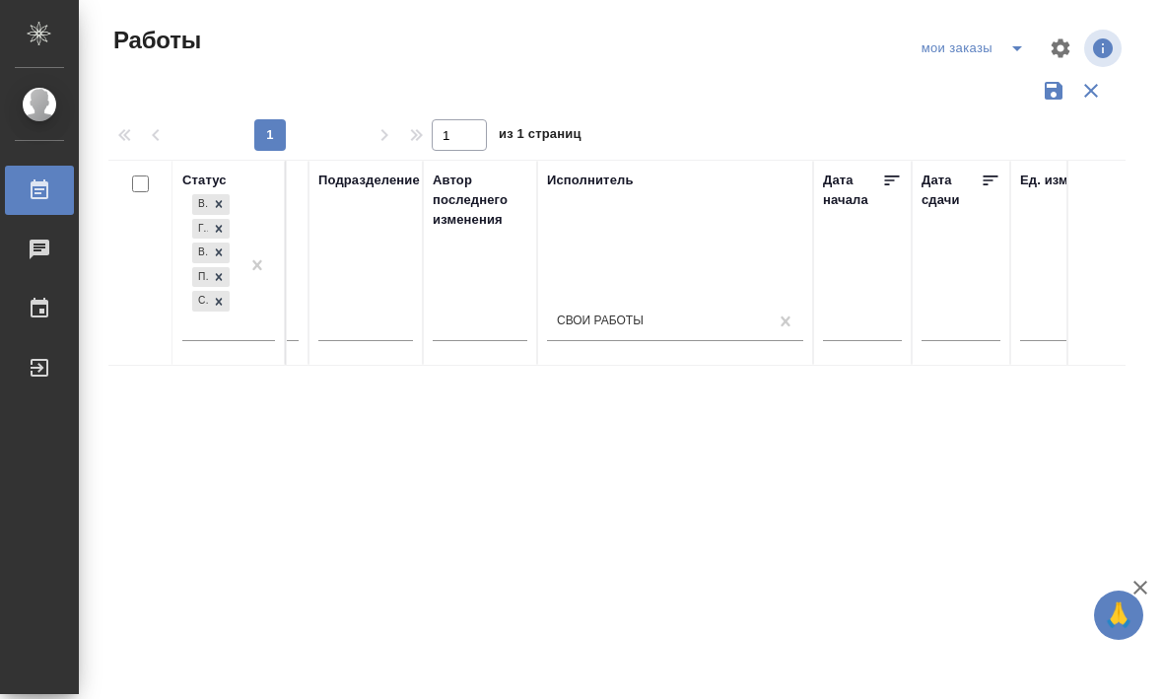
click at [1055, 83] on icon "button" at bounding box center [1053, 92] width 18 height 18
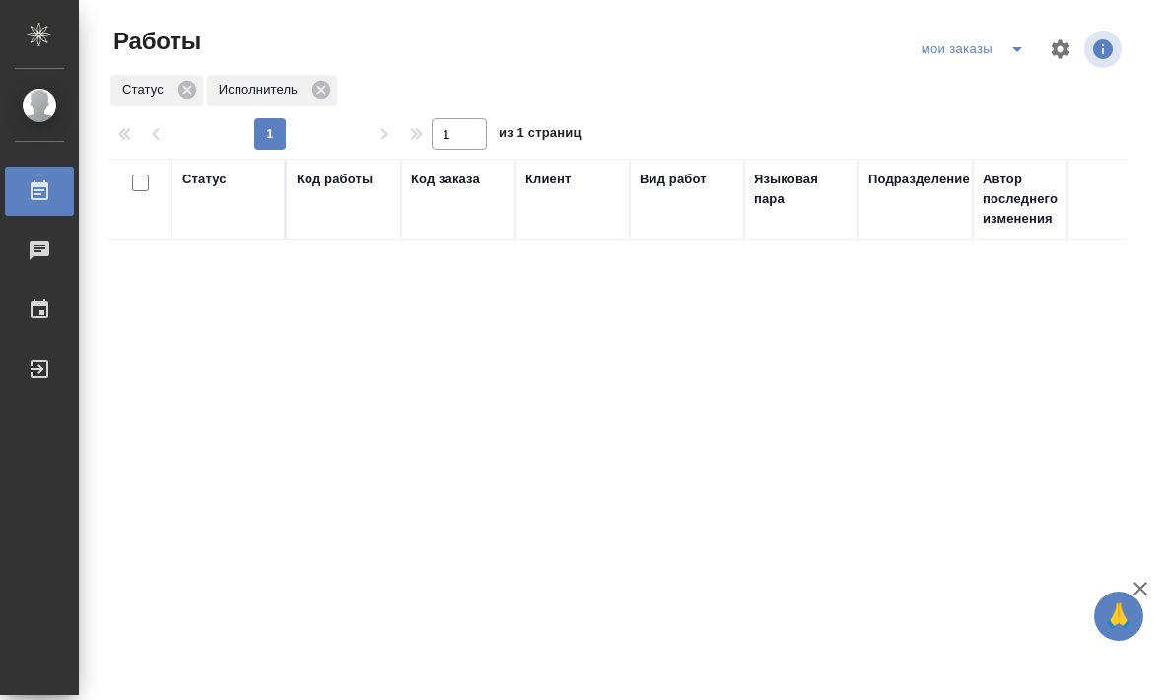
click at [987, 44] on div "мои заказы" at bounding box center [976, 49] width 120 height 32
click at [1006, 41] on icon "split button" at bounding box center [1017, 49] width 24 height 24
click at [988, 87] on li "Стандартные настройки" at bounding box center [973, 89] width 189 height 32
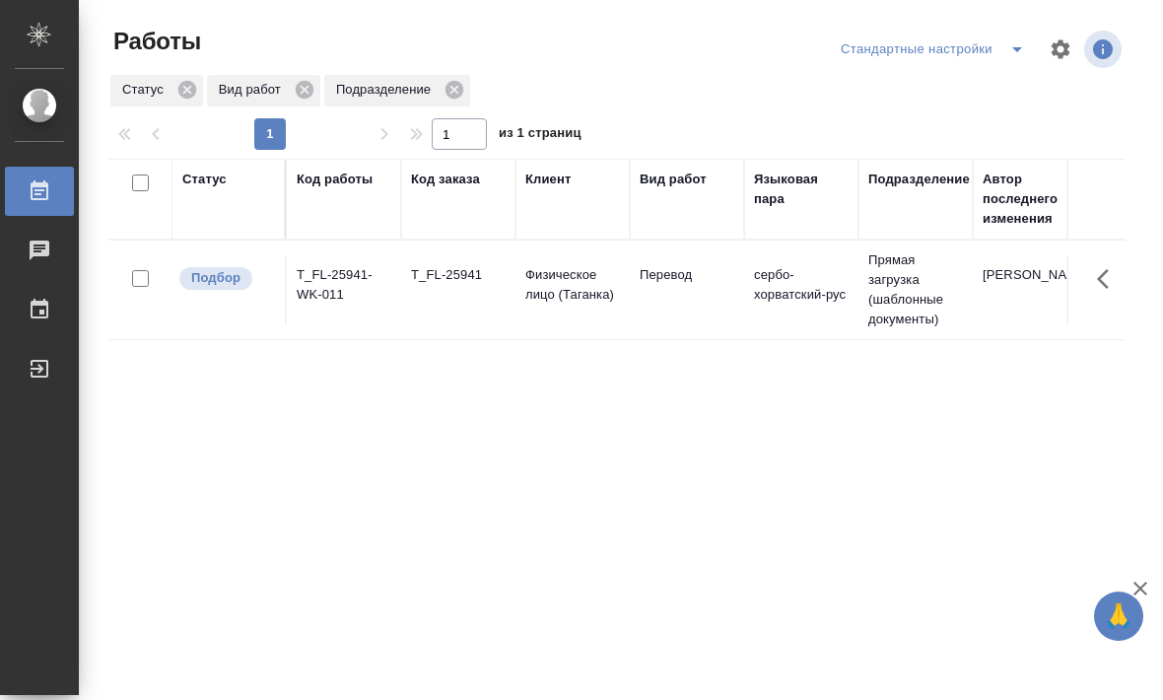
click at [645, 314] on td "Перевод" at bounding box center [687, 289] width 114 height 69
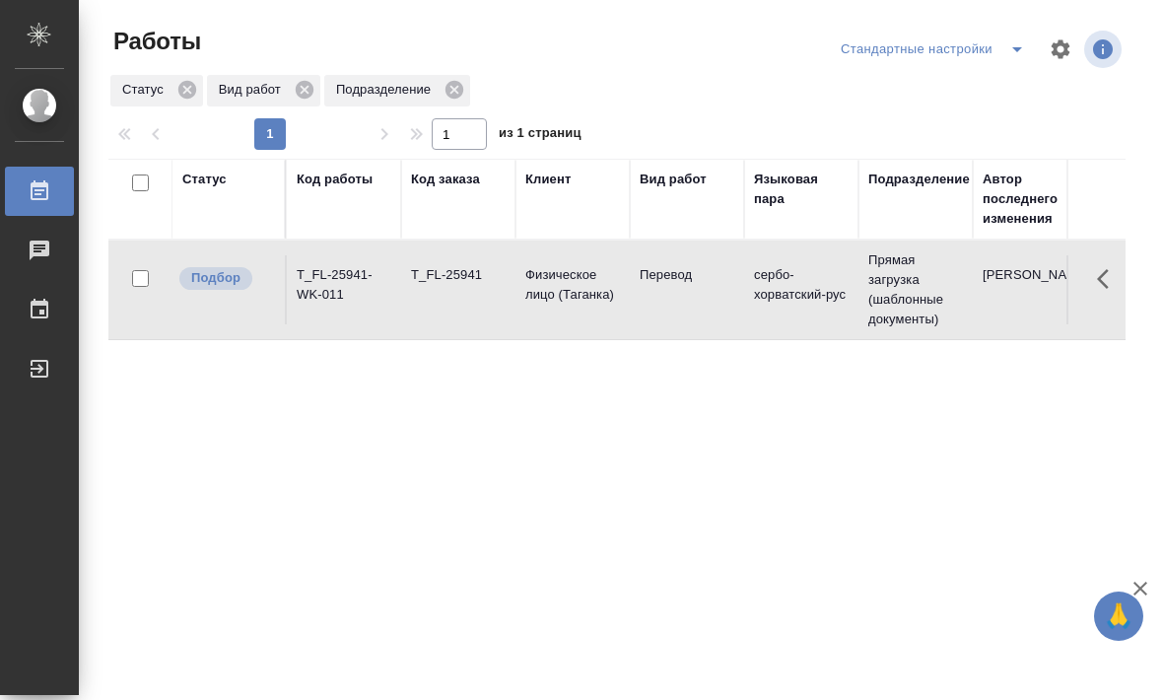
click at [684, 319] on td "Перевод" at bounding box center [687, 289] width 114 height 69
click at [227, 312] on td "Подбор" at bounding box center [229, 289] width 114 height 69
click at [261, 316] on td "Подбор" at bounding box center [229, 289] width 114 height 69
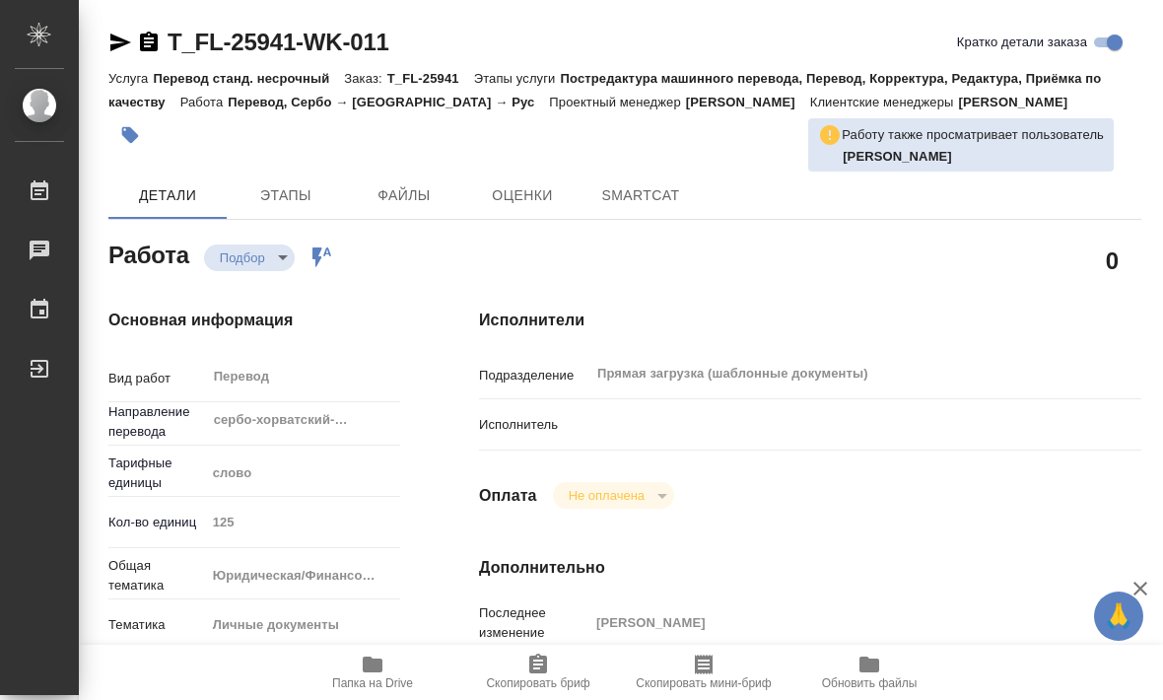
type textarea "x"
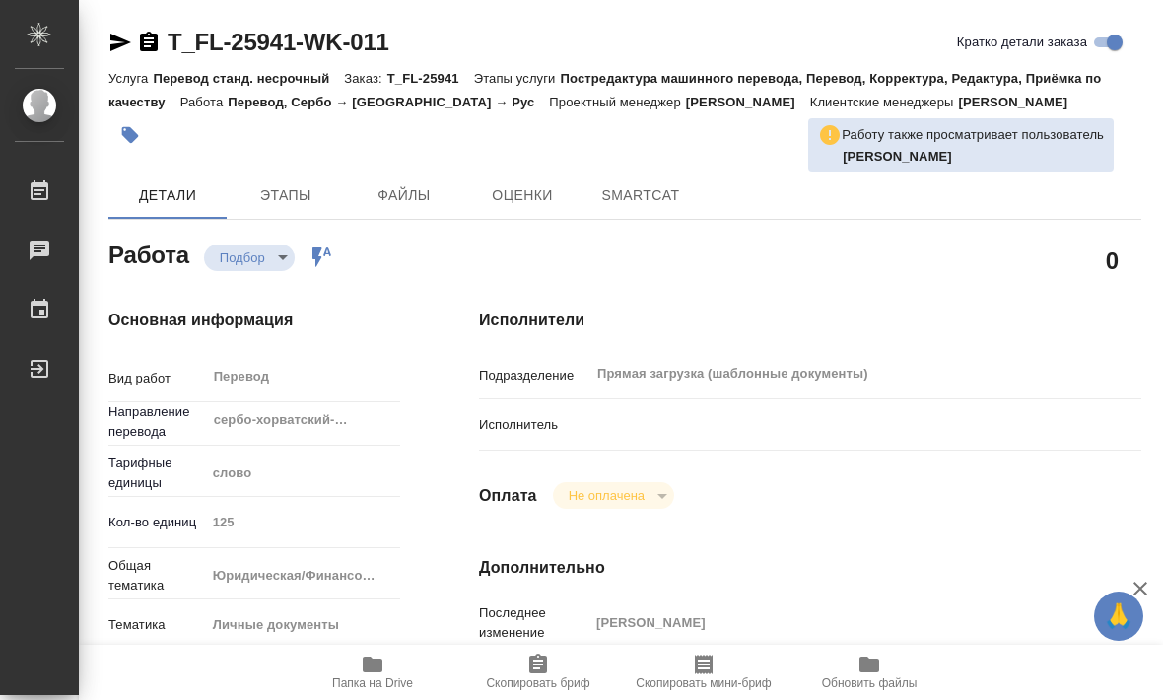
type textarea "x"
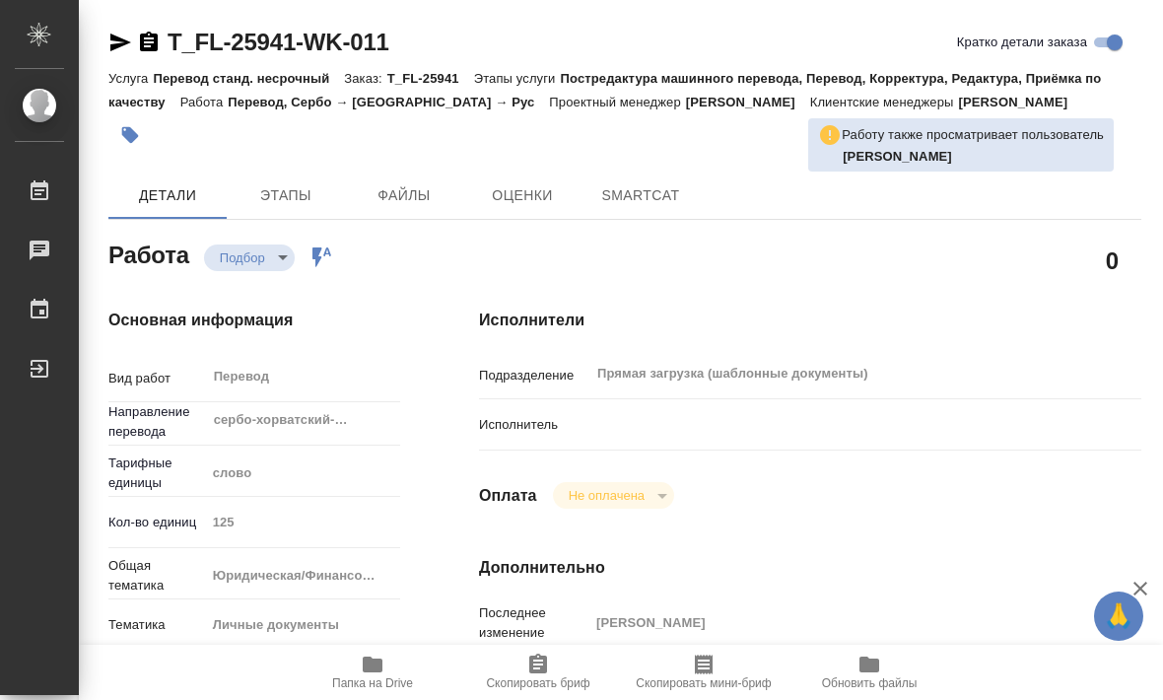
type textarea "x"
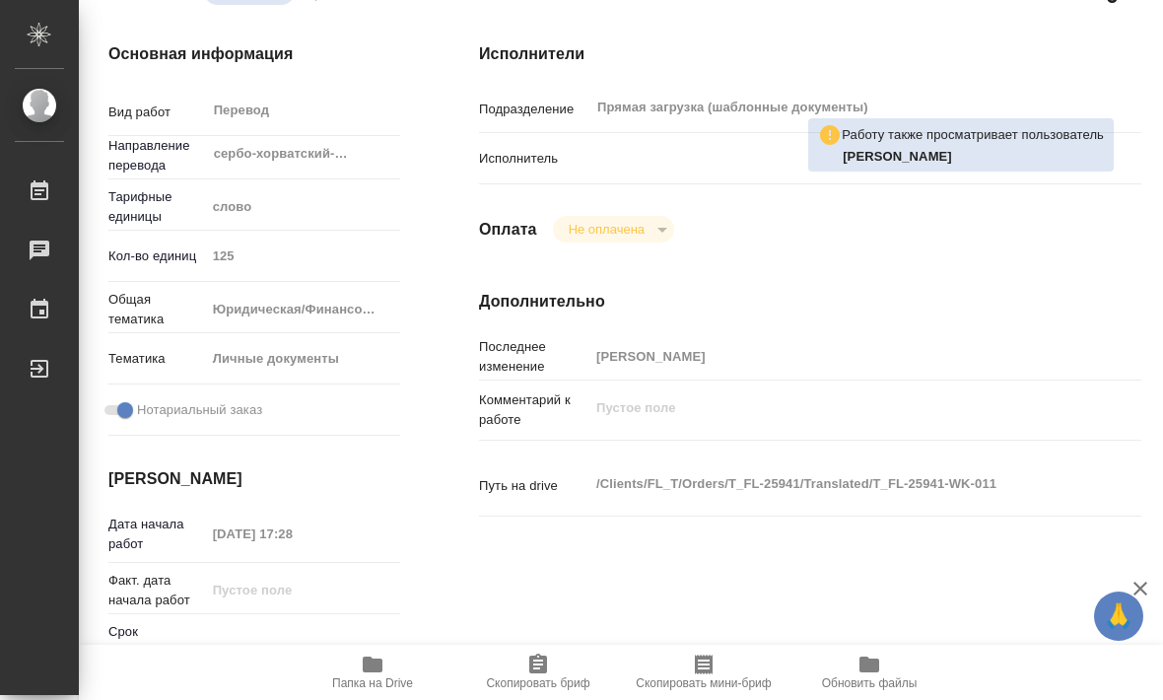
scroll to position [161, 3]
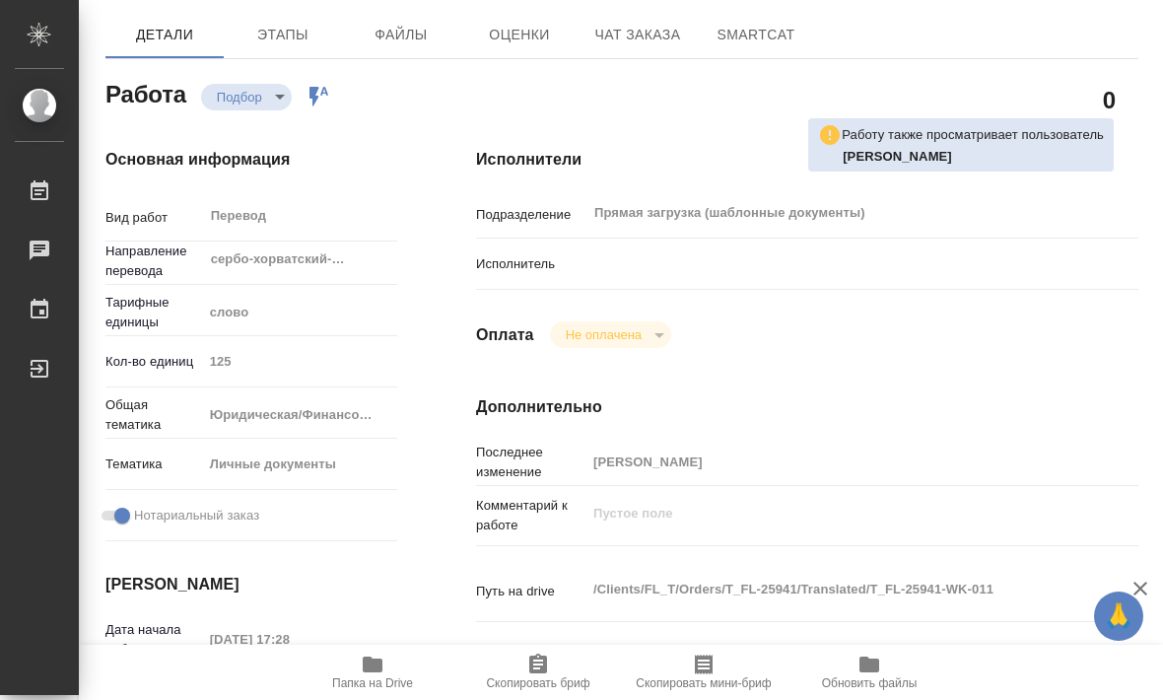
click at [625, 276] on div at bounding box center [834, 263] width 497 height 34
click at [586, 265] on div at bounding box center [834, 263] width 497 height 34
click at [567, 273] on p "Исполнитель" at bounding box center [531, 264] width 110 height 20
click at [648, 272] on div at bounding box center [834, 263] width 497 height 34
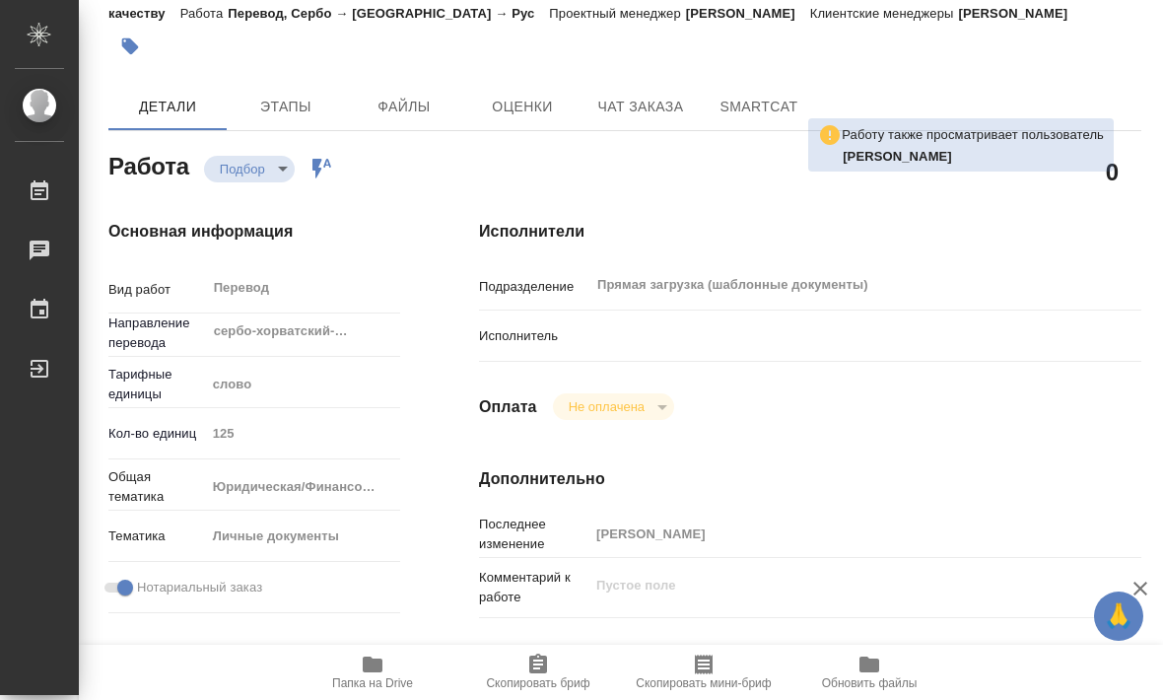
scroll to position [89, 0]
click at [591, 328] on div at bounding box center [837, 335] width 497 height 34
click at [640, 328] on div at bounding box center [837, 335] width 497 height 34
click at [606, 330] on div at bounding box center [837, 335] width 497 height 34
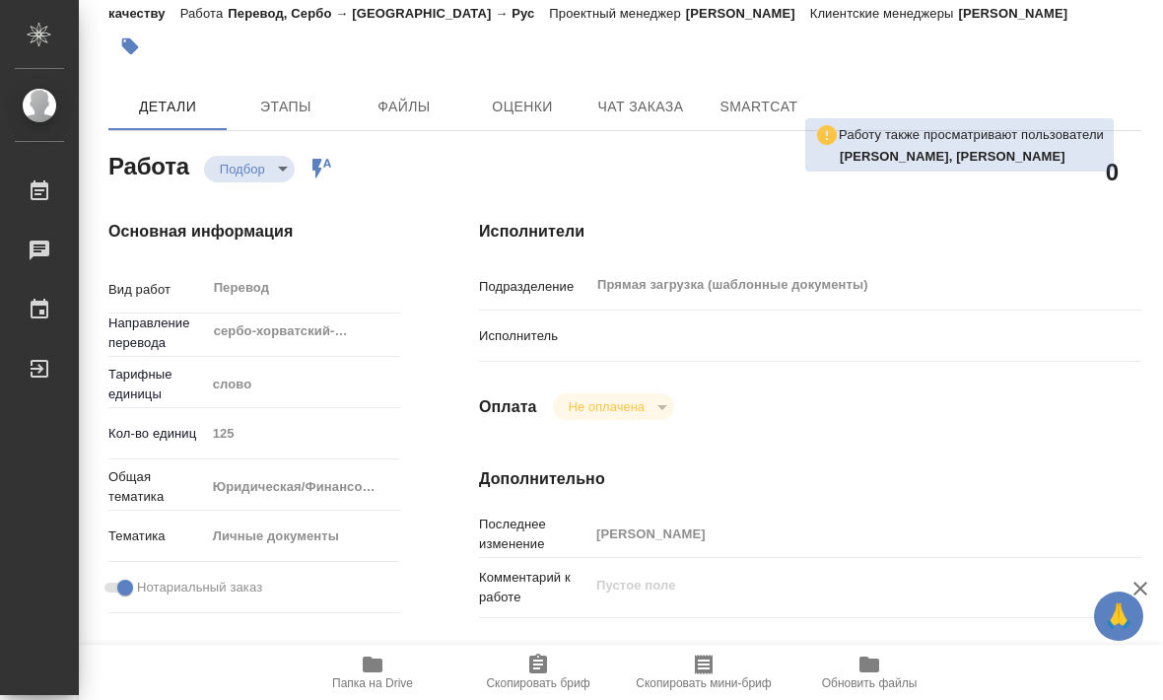
click at [624, 328] on div at bounding box center [837, 335] width 497 height 34
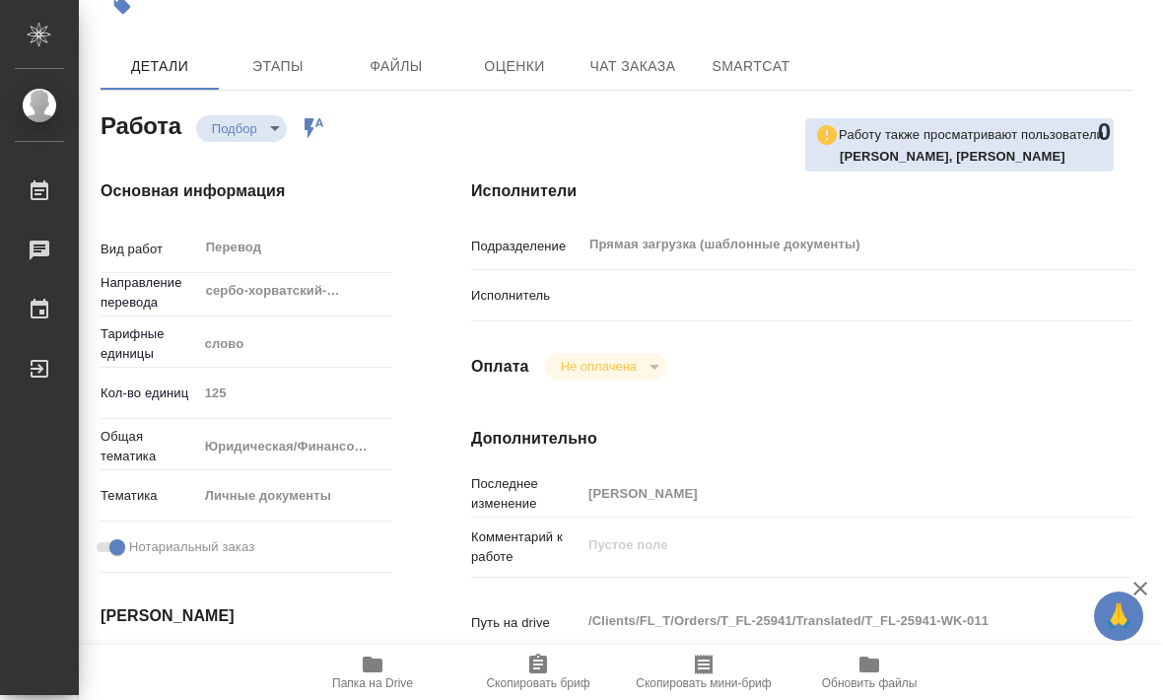
scroll to position [119, 9]
